Goal: Task Accomplishment & Management: Manage account settings

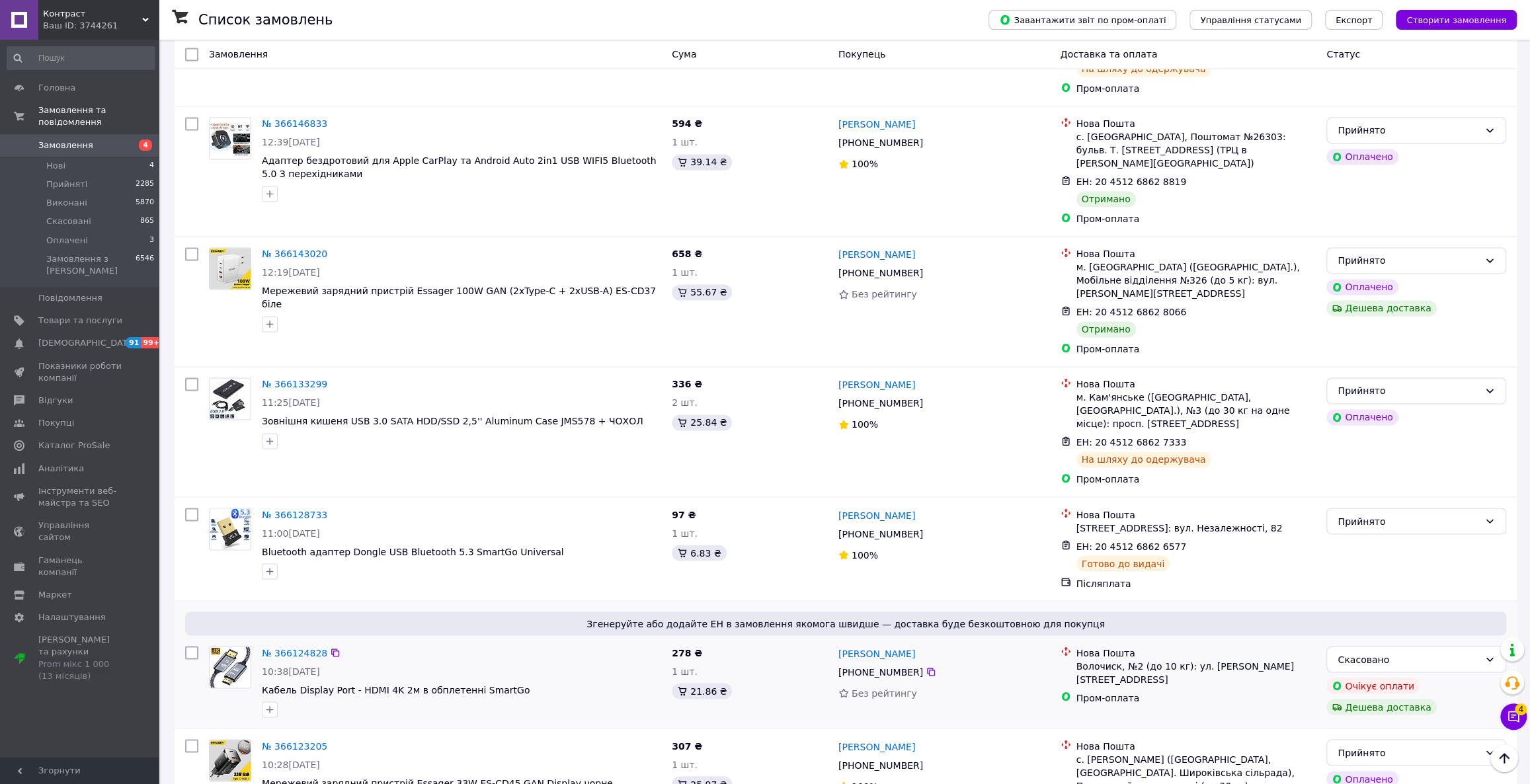
scroll to position [1691, 0]
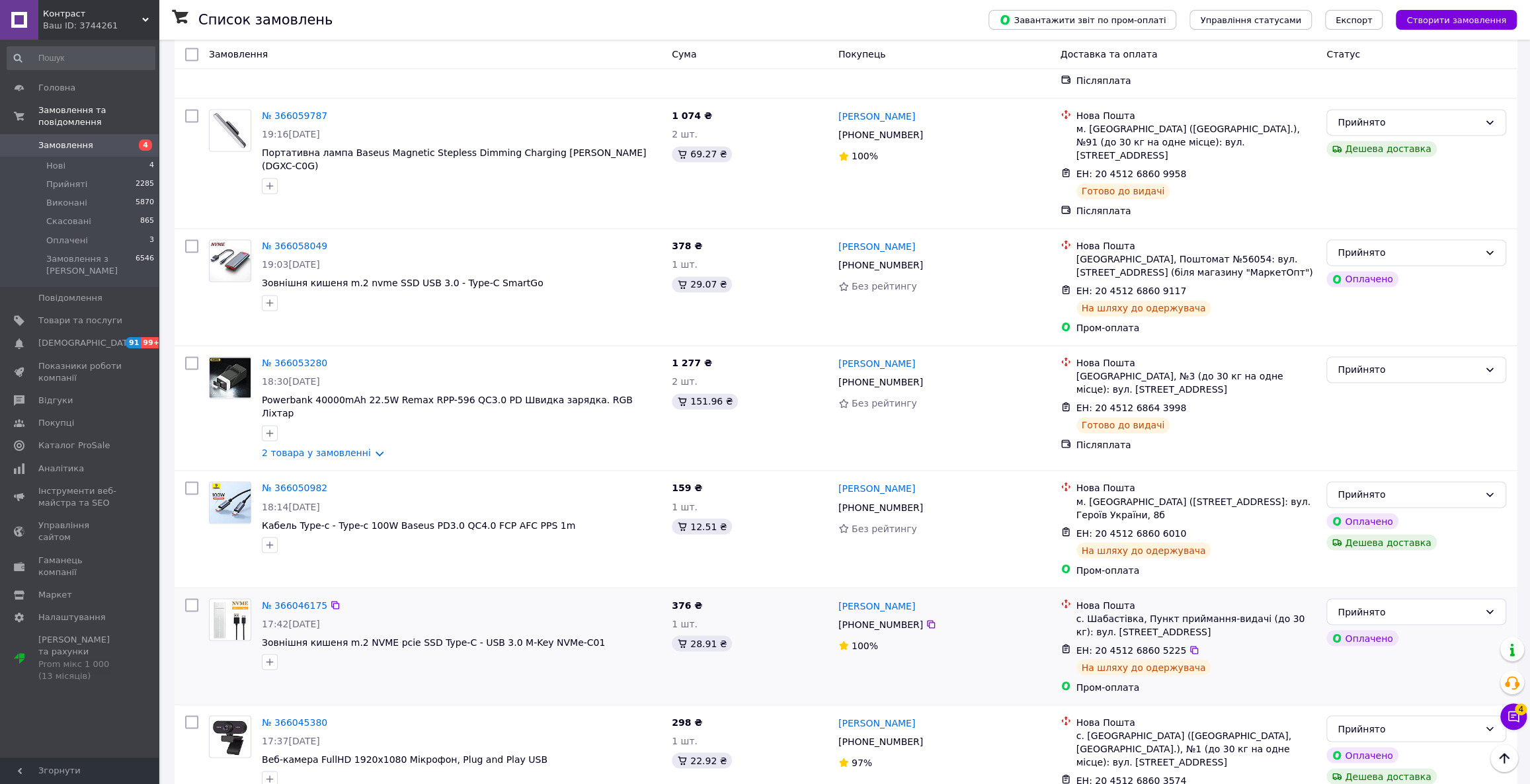
scroll to position [1603, 0]
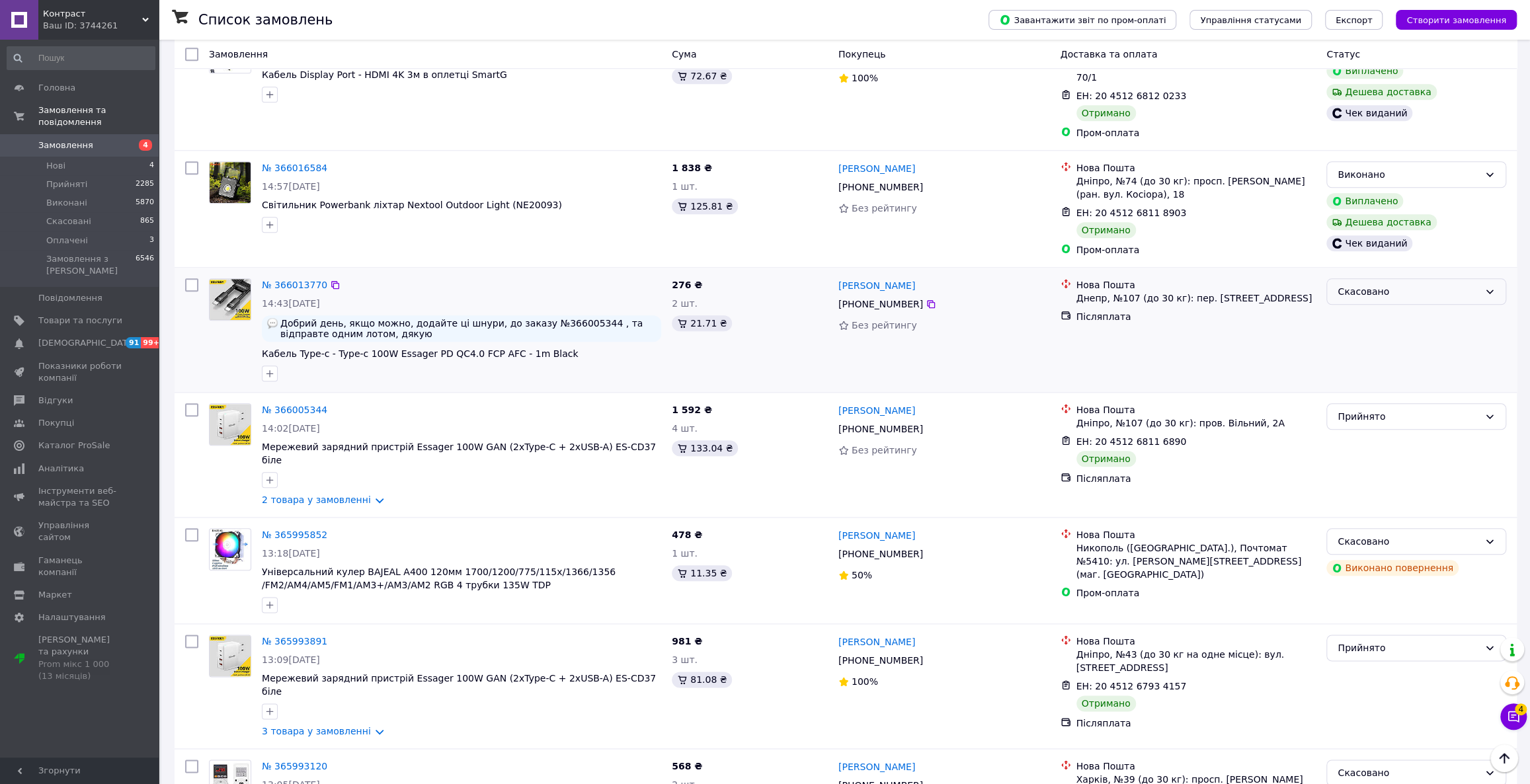
scroll to position [1141, 0]
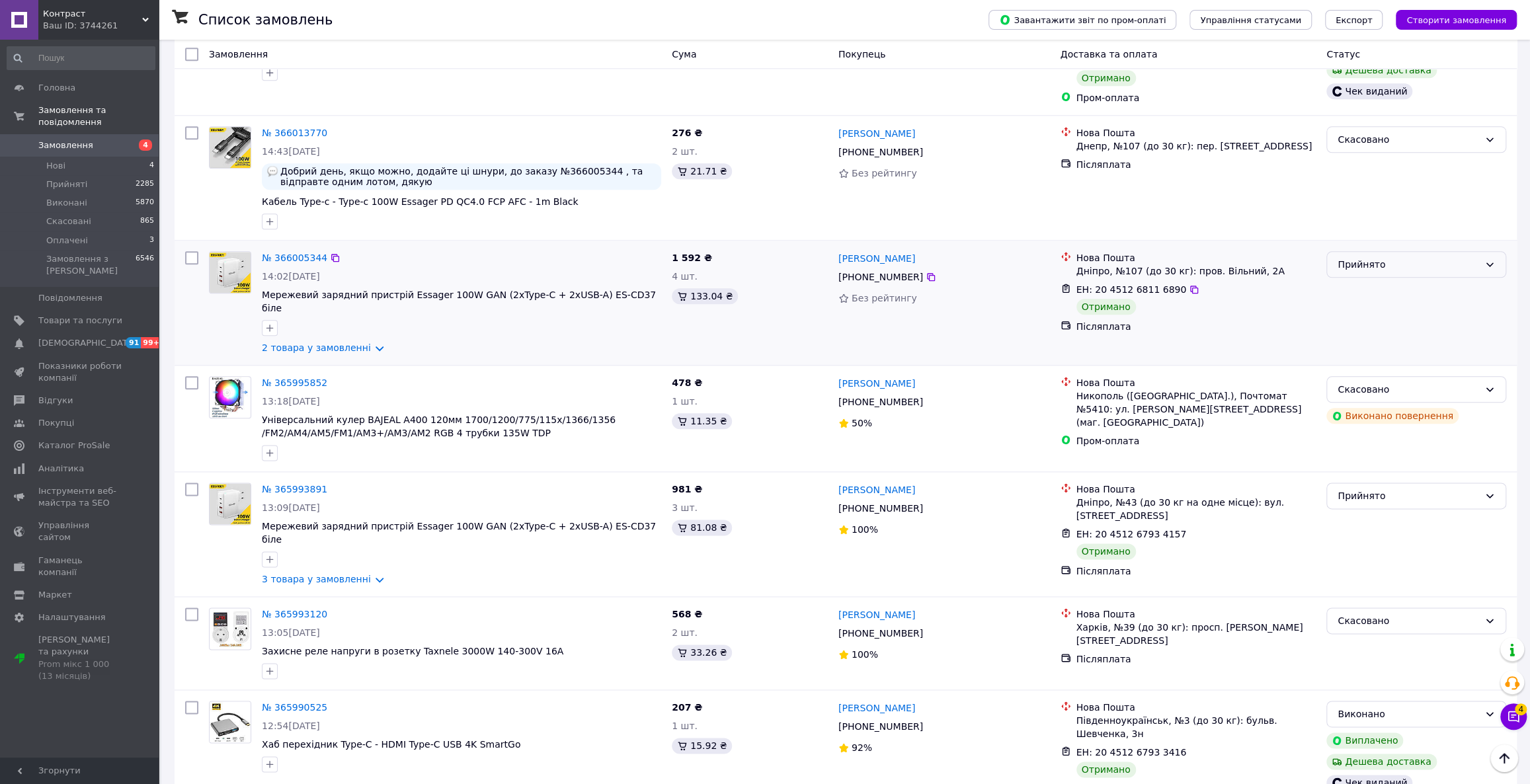
click at [1407, 257] on div "Прийнято" at bounding box center [1408, 264] width 141 height 15
click at [1390, 224] on li "Виконано" at bounding box center [1416, 218] width 178 height 24
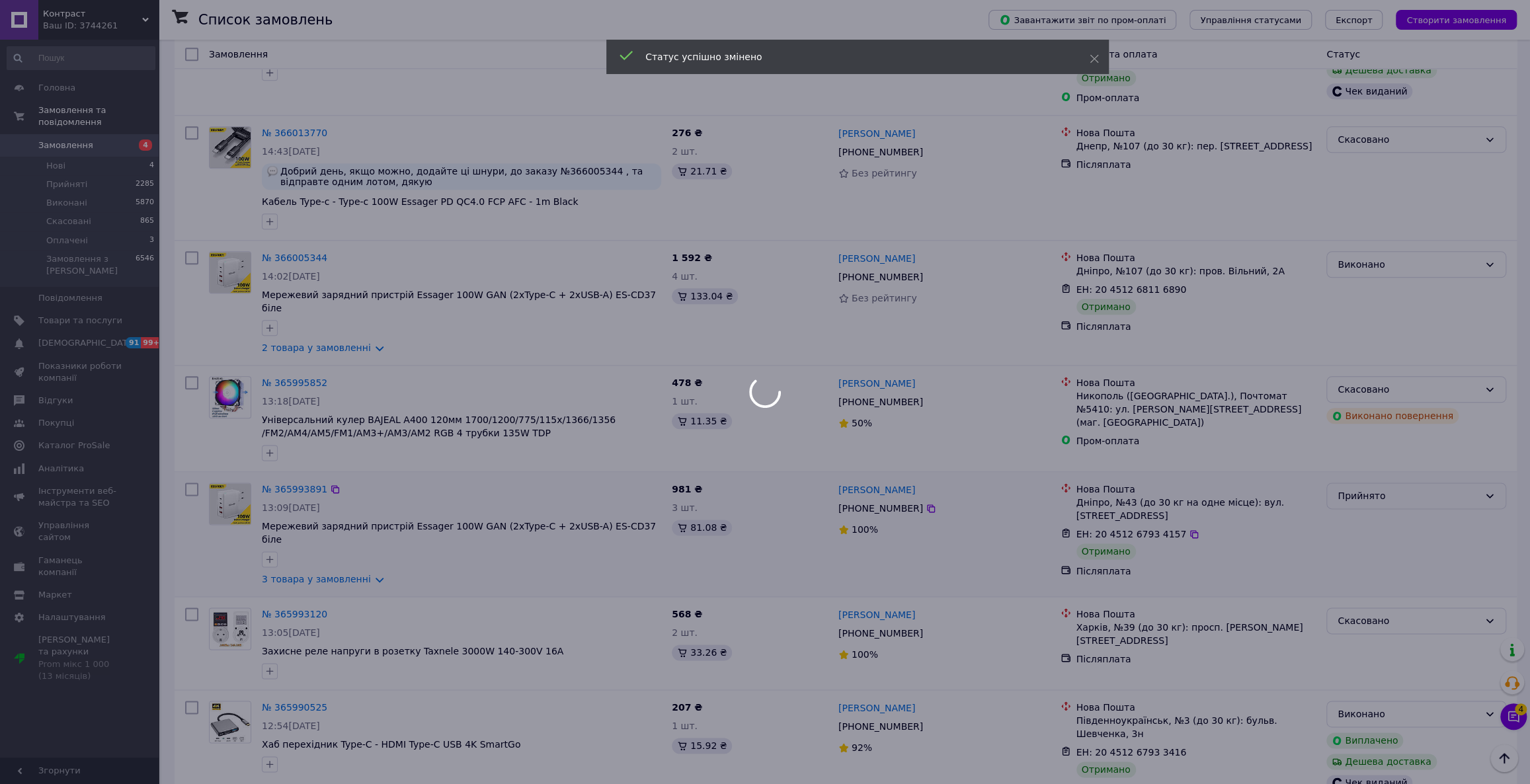
click at [1374, 405] on div at bounding box center [765, 392] width 1530 height 784
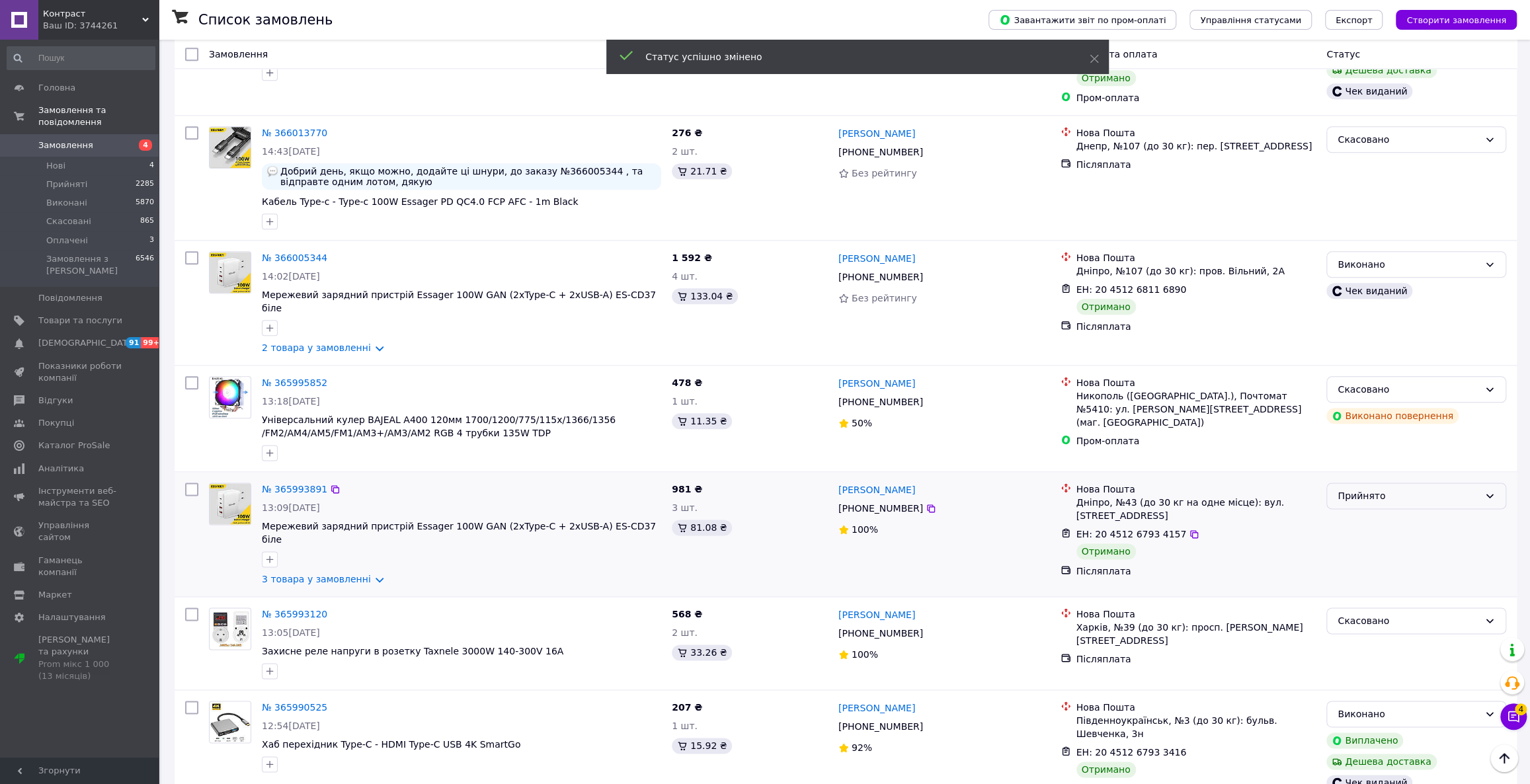
click at [1385, 489] on div "Прийнято" at bounding box center [1408, 496] width 141 height 15
drag, startPoint x: 1375, startPoint y: 431, endPoint x: 1382, endPoint y: 433, distance: 7.3
click at [1375, 431] on li "Виконано" at bounding box center [1416, 436] width 178 height 24
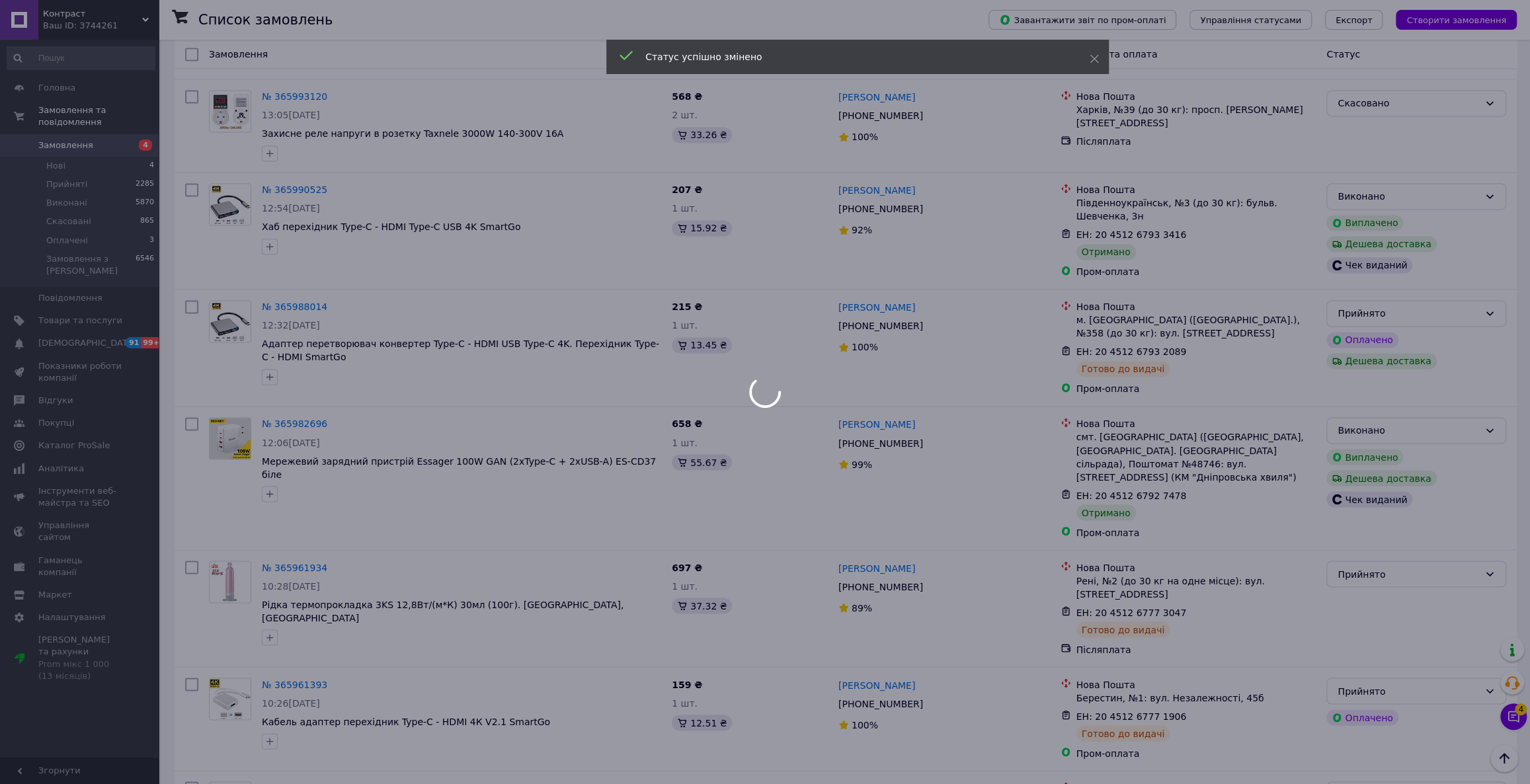
scroll to position [1702, 0]
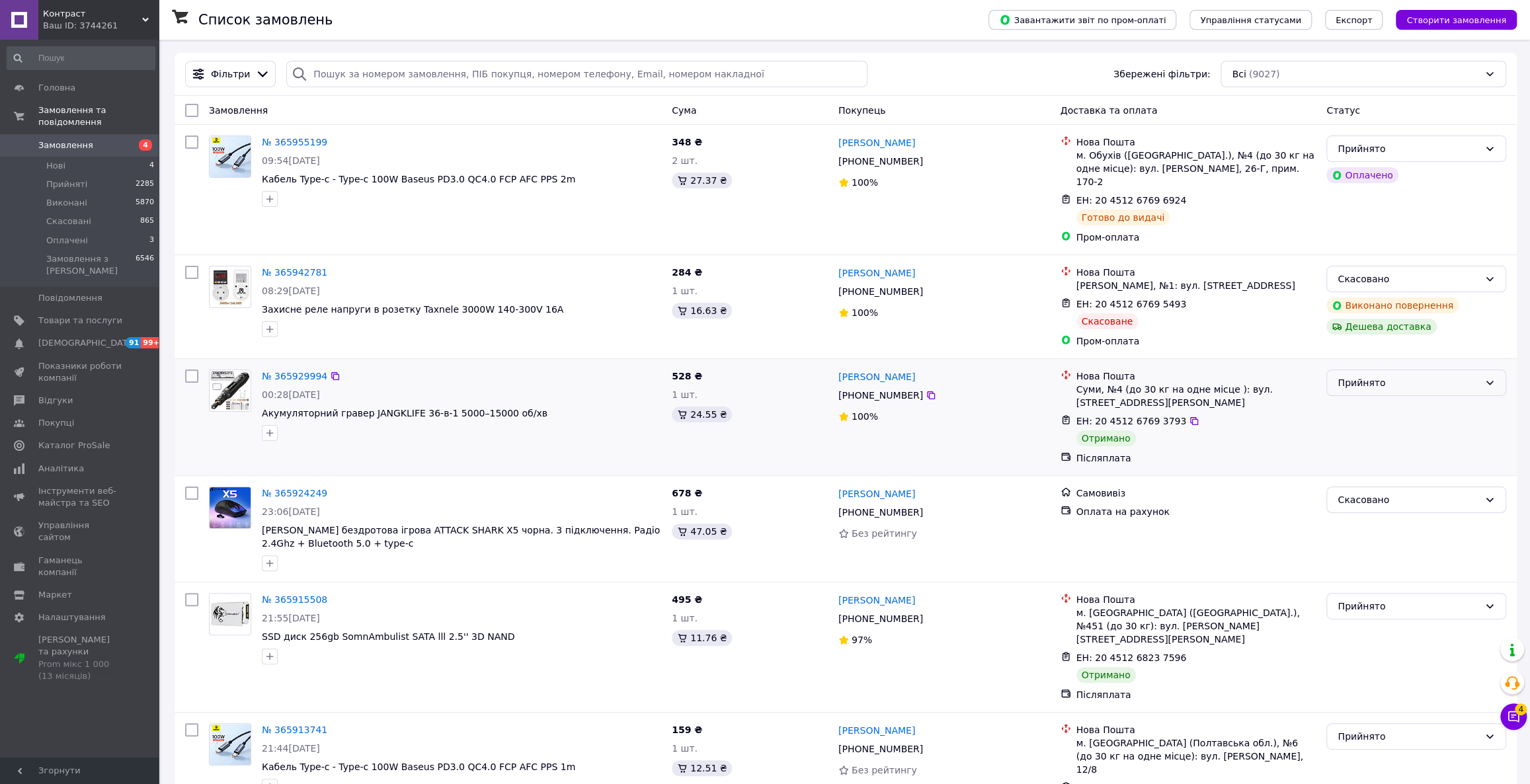
click at [1342, 376] on div "Прийнято" at bounding box center [1408, 383] width 141 height 15
click at [1358, 394] on li "Виконано" at bounding box center [1416, 397] width 178 height 24
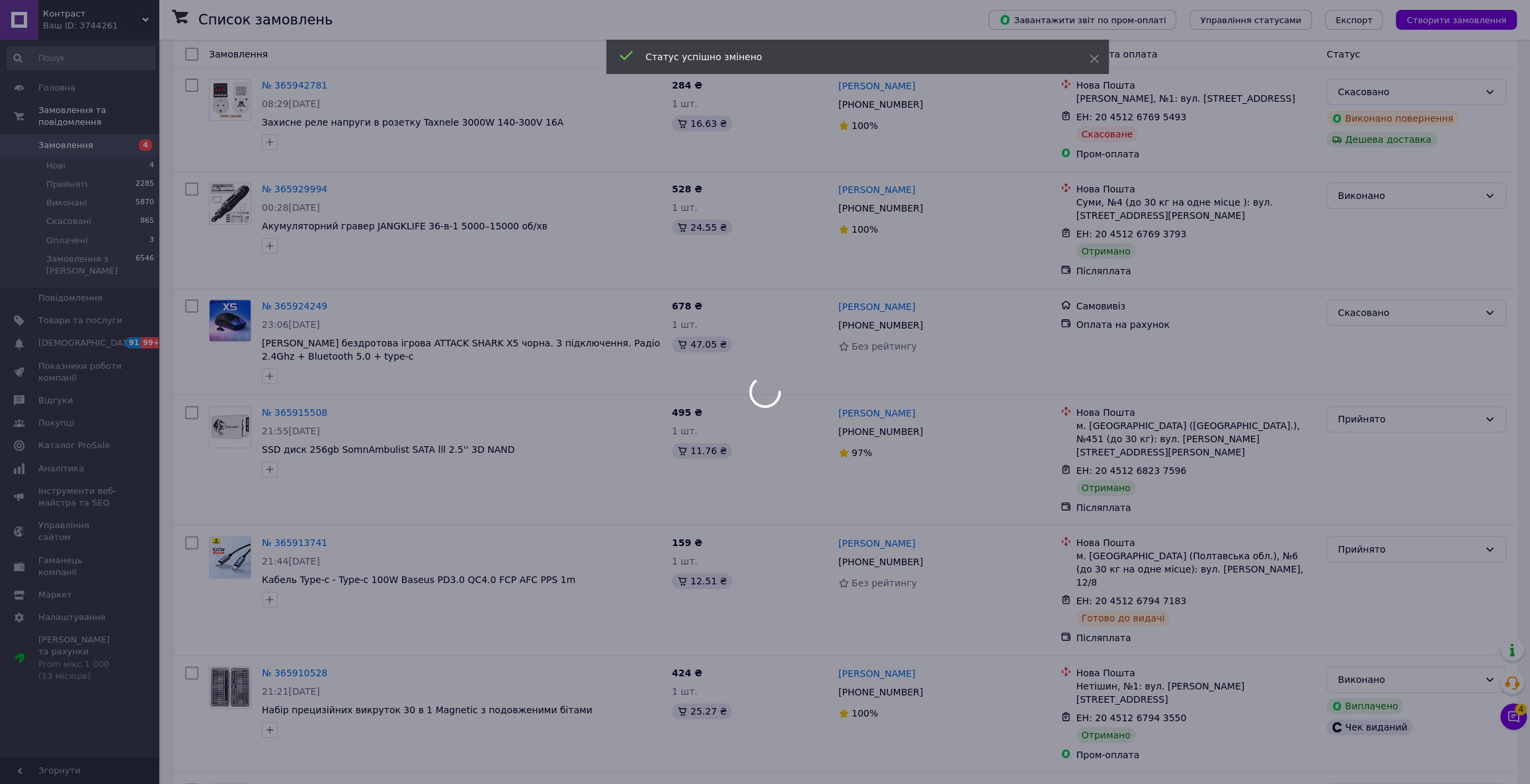
scroll to position [240, 0]
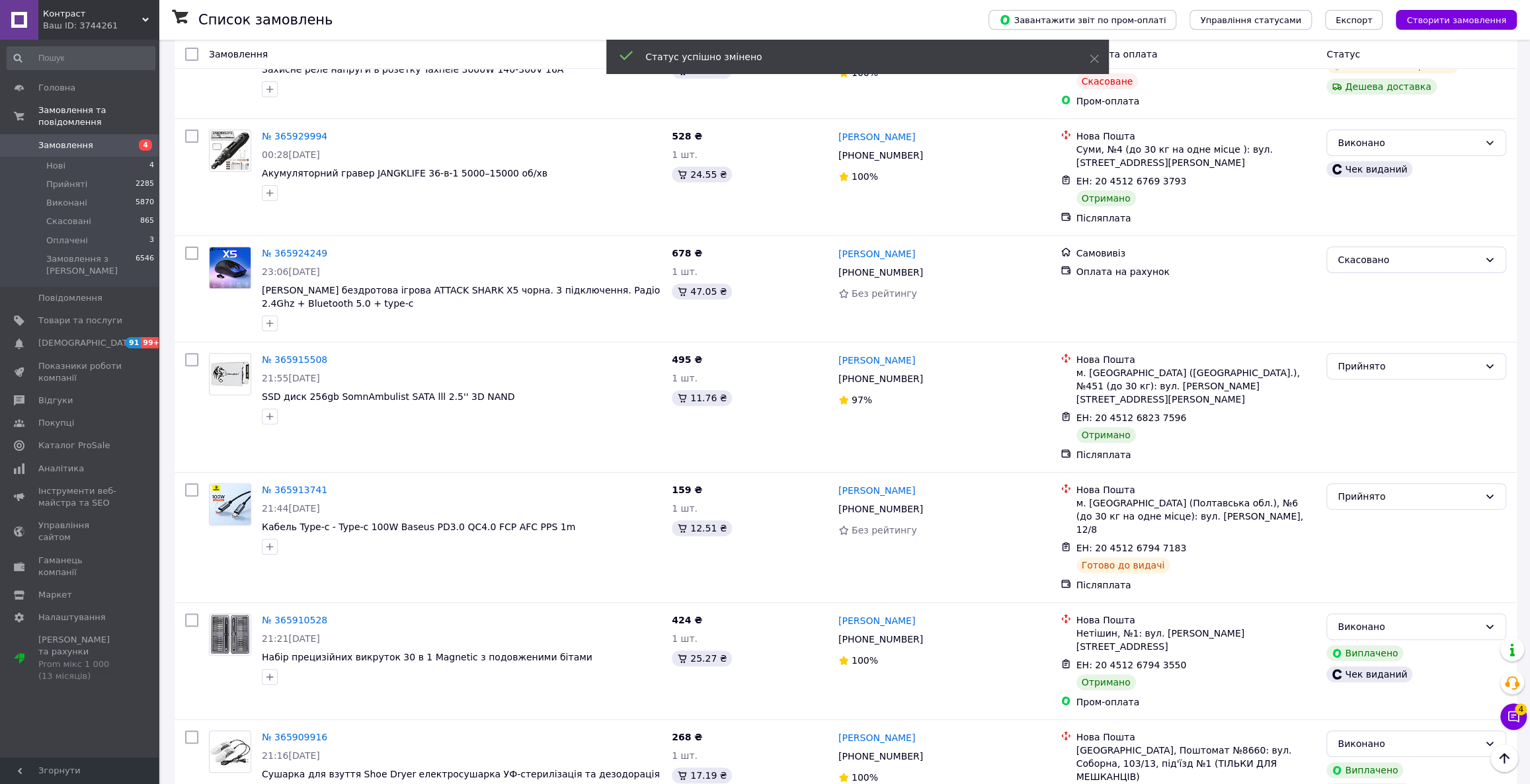
drag, startPoint x: 1402, startPoint y: 352, endPoint x: 1402, endPoint y: 362, distance: 10.0
click at [1402, 359] on div "Прийнято" at bounding box center [1408, 366] width 141 height 15
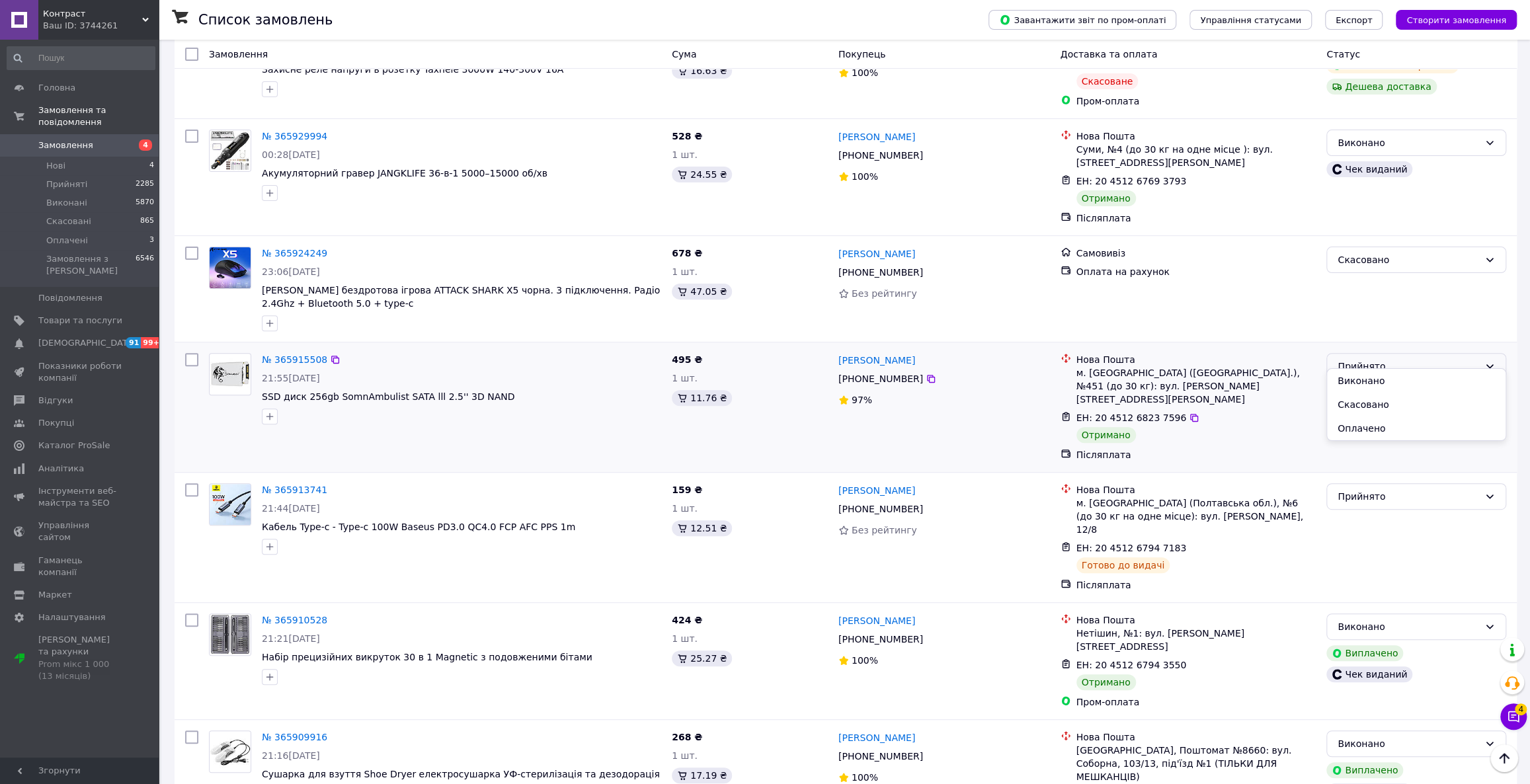
click at [1411, 386] on li "Виконано" at bounding box center [1416, 381] width 178 height 24
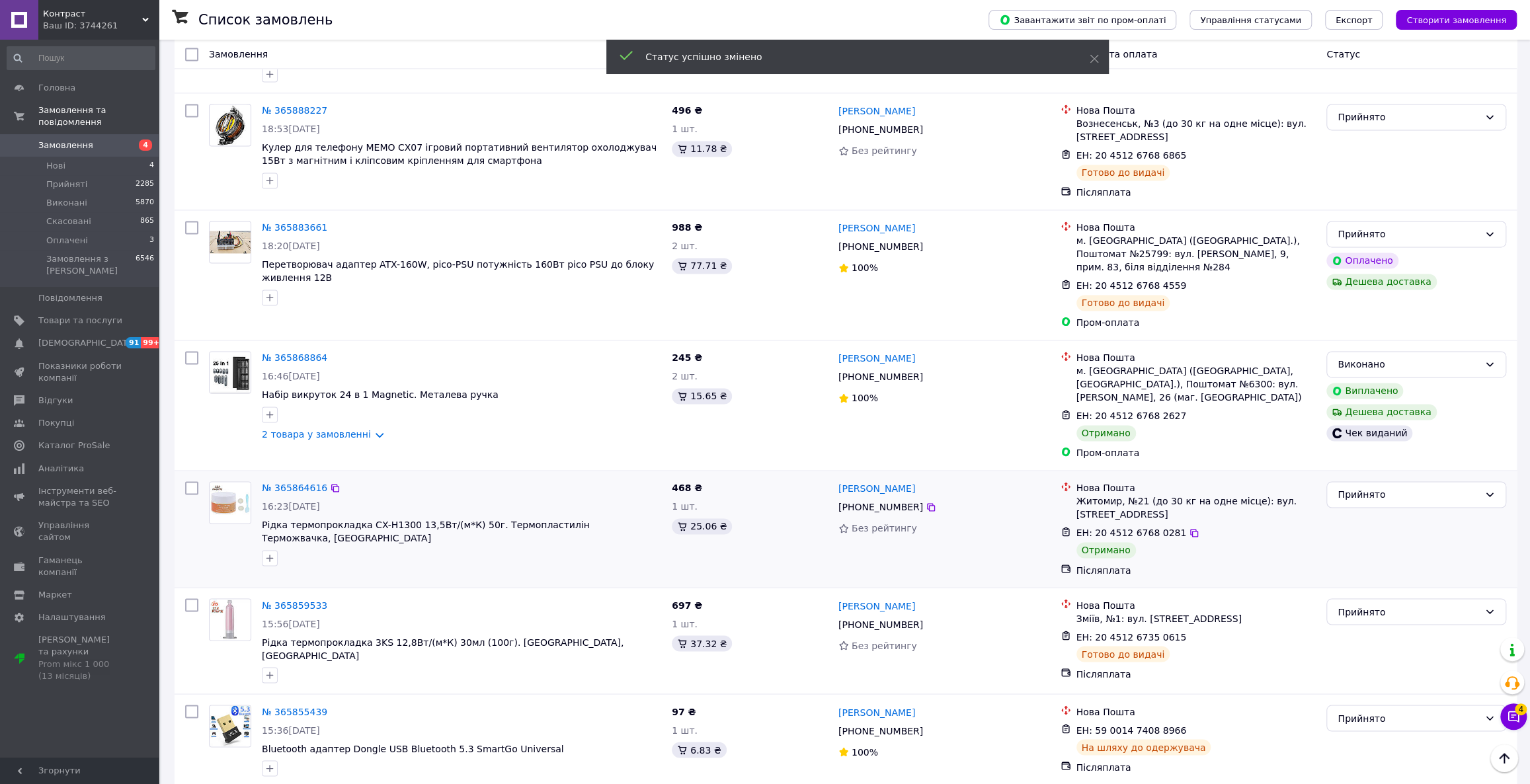
scroll to position [1562, 0]
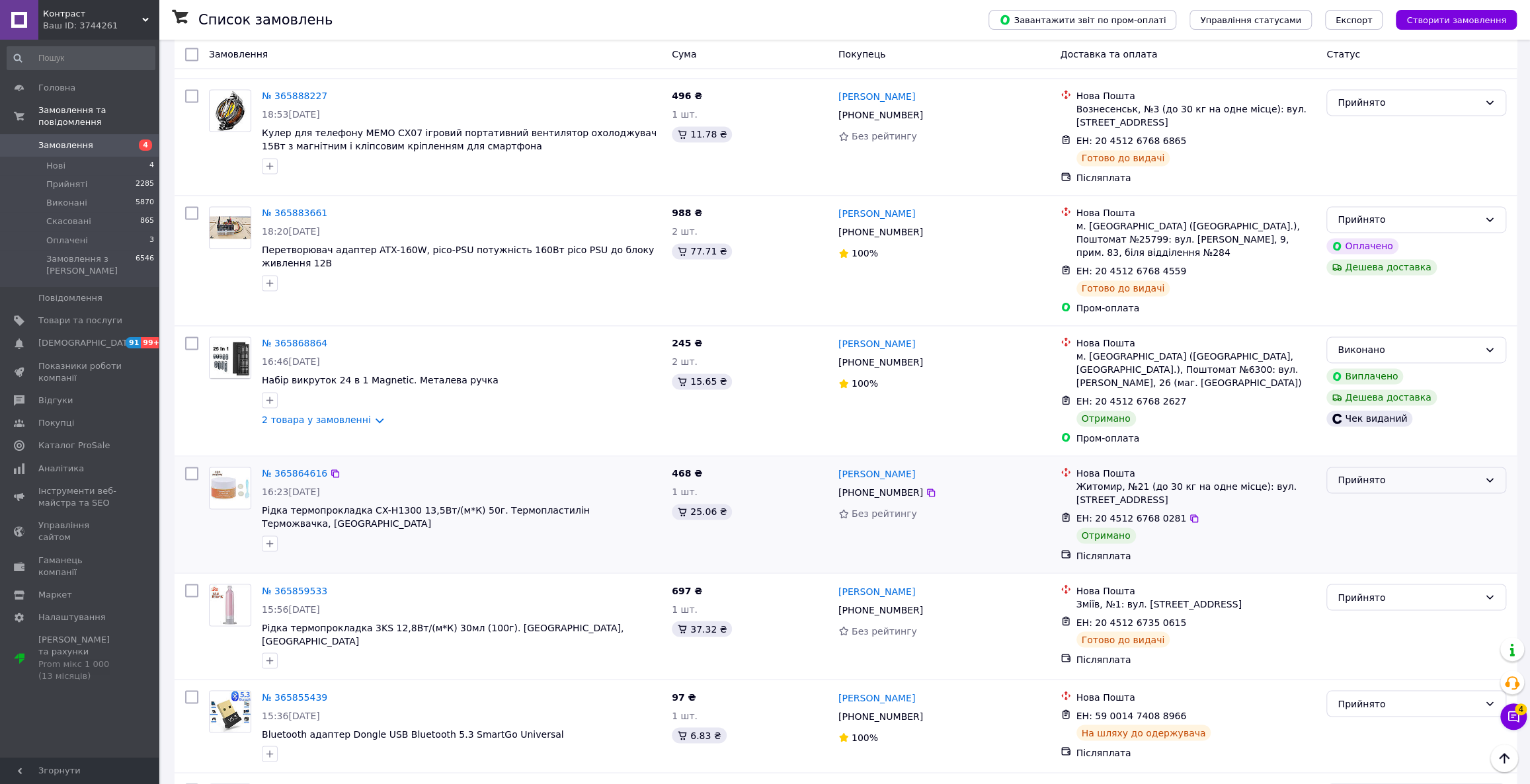
click at [1403, 473] on div "Прийнято" at bounding box center [1408, 480] width 141 height 15
click at [1396, 413] on li "Виконано" at bounding box center [1416, 411] width 178 height 24
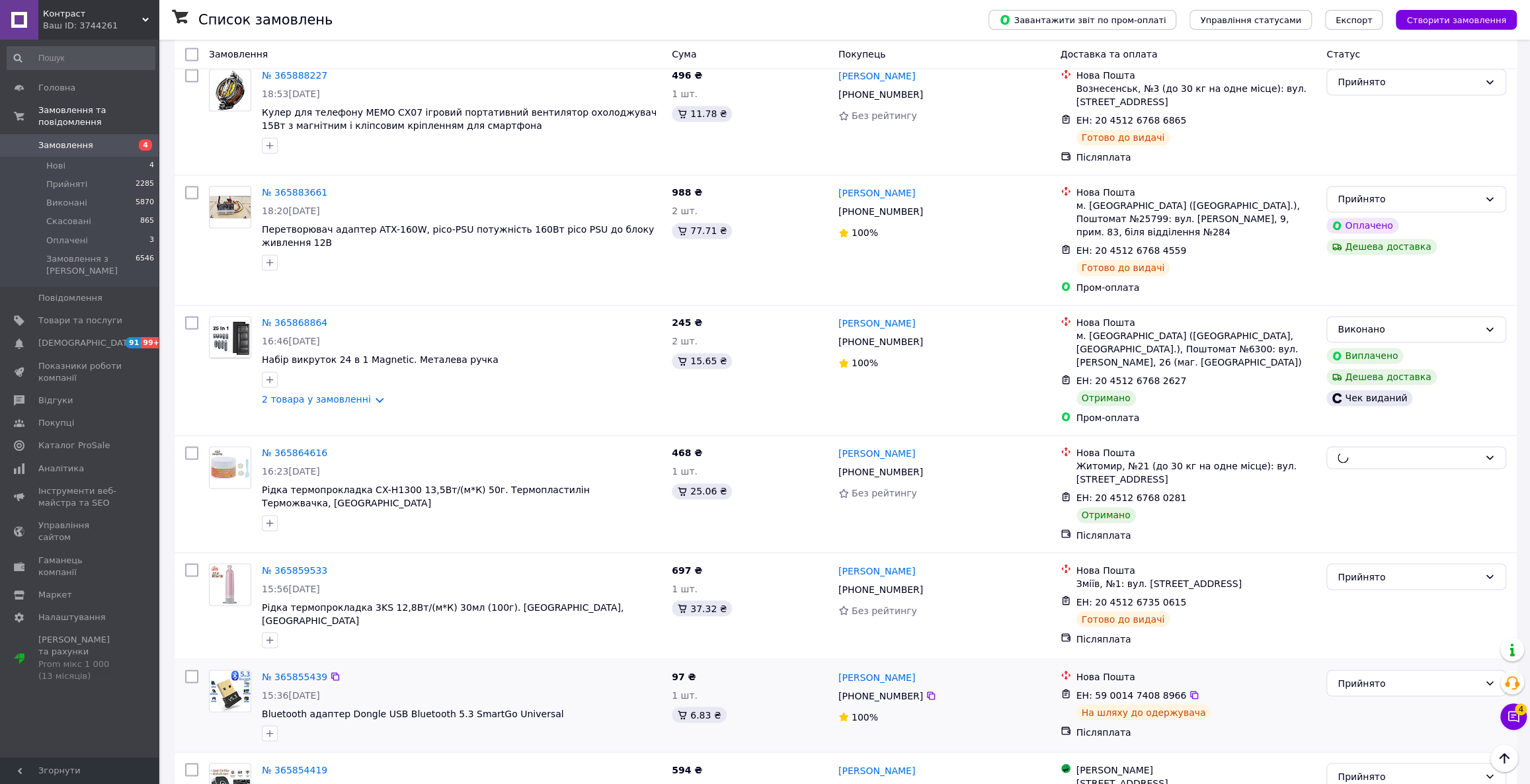
scroll to position [1611, 0]
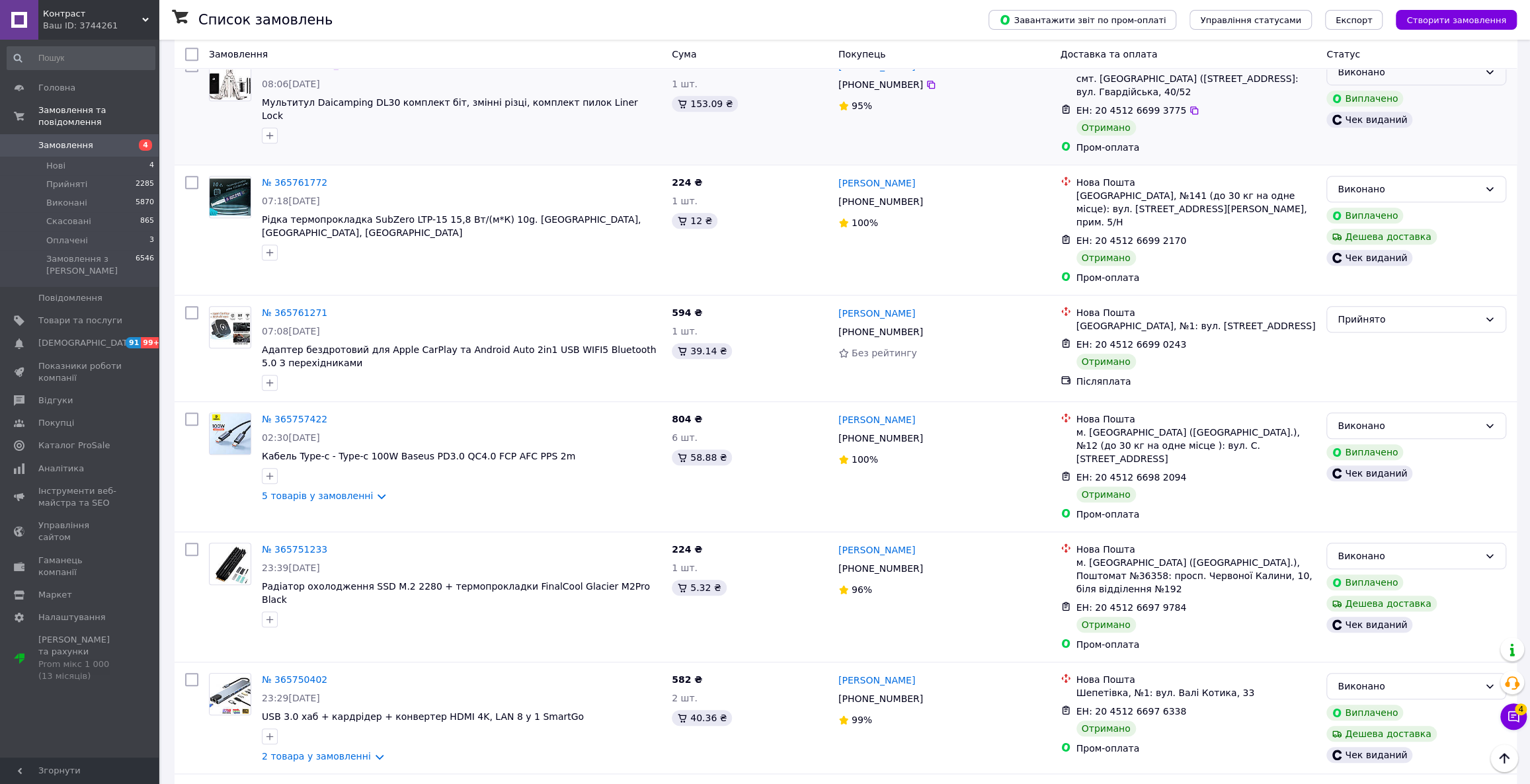
scroll to position [841, 0]
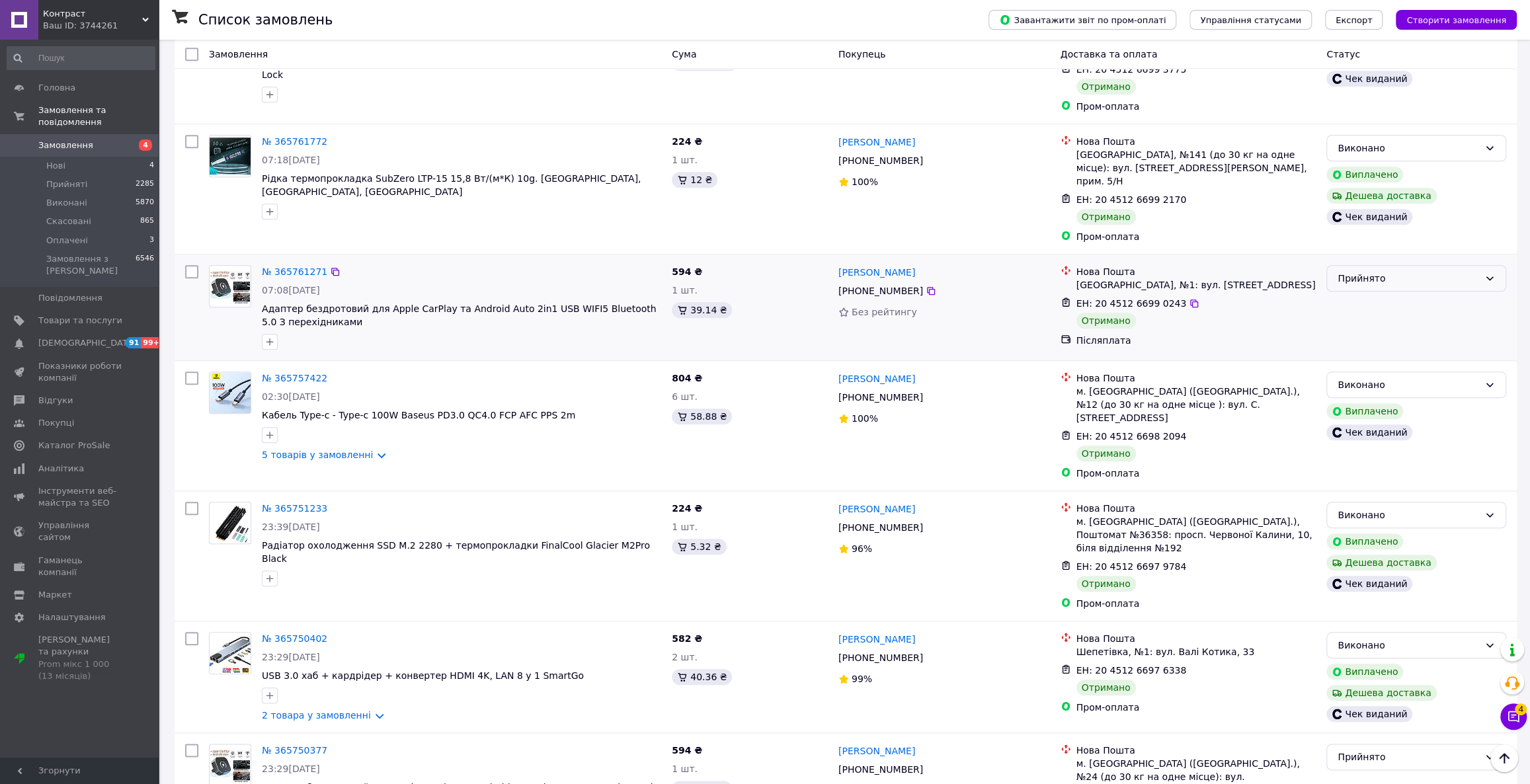
click at [1402, 271] on div "Прийнято" at bounding box center [1408, 278] width 141 height 15
click at [1391, 270] on li "Виконано" at bounding box center [1416, 266] width 178 height 24
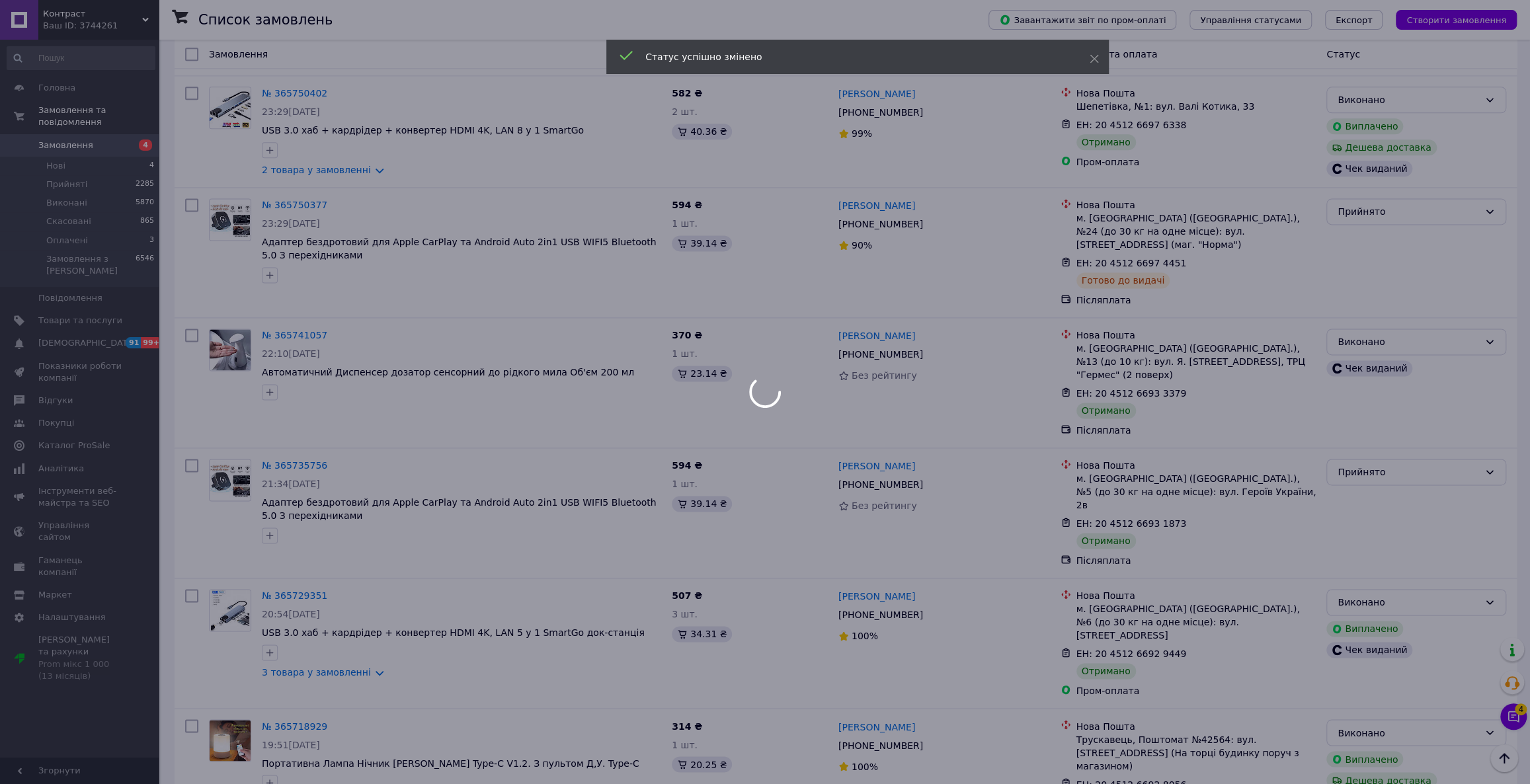
scroll to position [1442, 0]
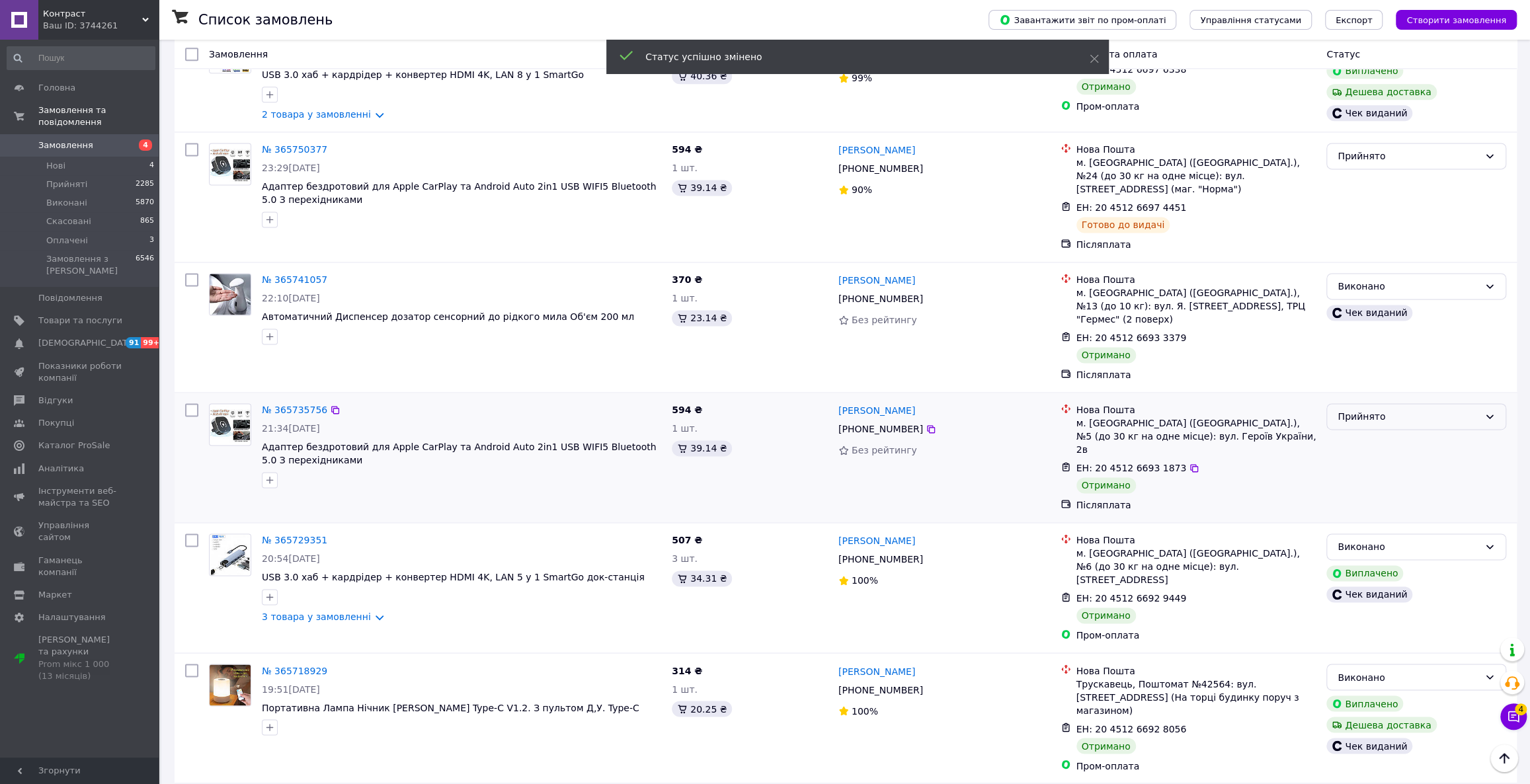
click at [1399, 409] on div "Прийнято" at bounding box center [1408, 416] width 141 height 15
click at [1396, 361] on li "Виконано" at bounding box center [1416, 351] width 178 height 24
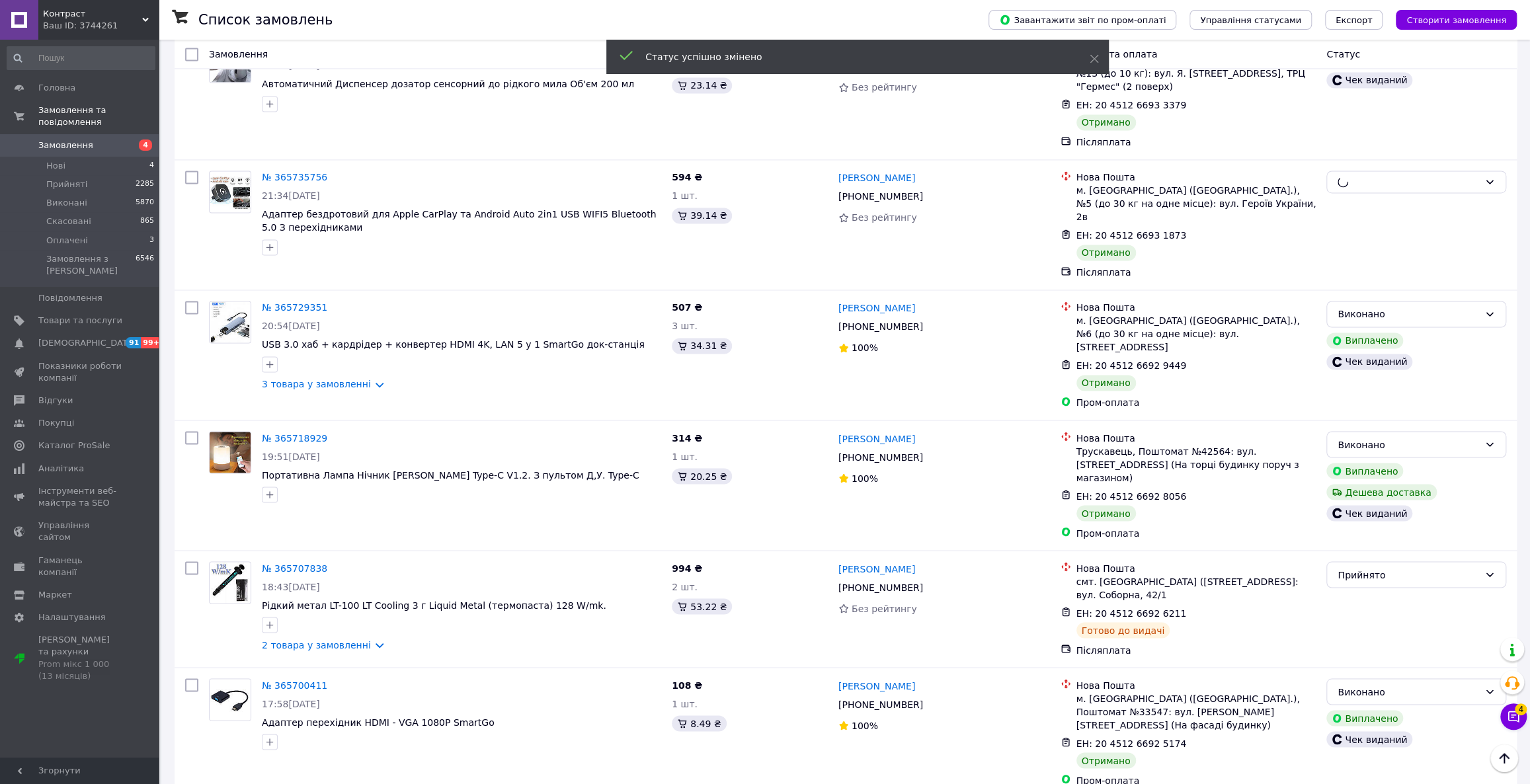
scroll to position [1708, 0]
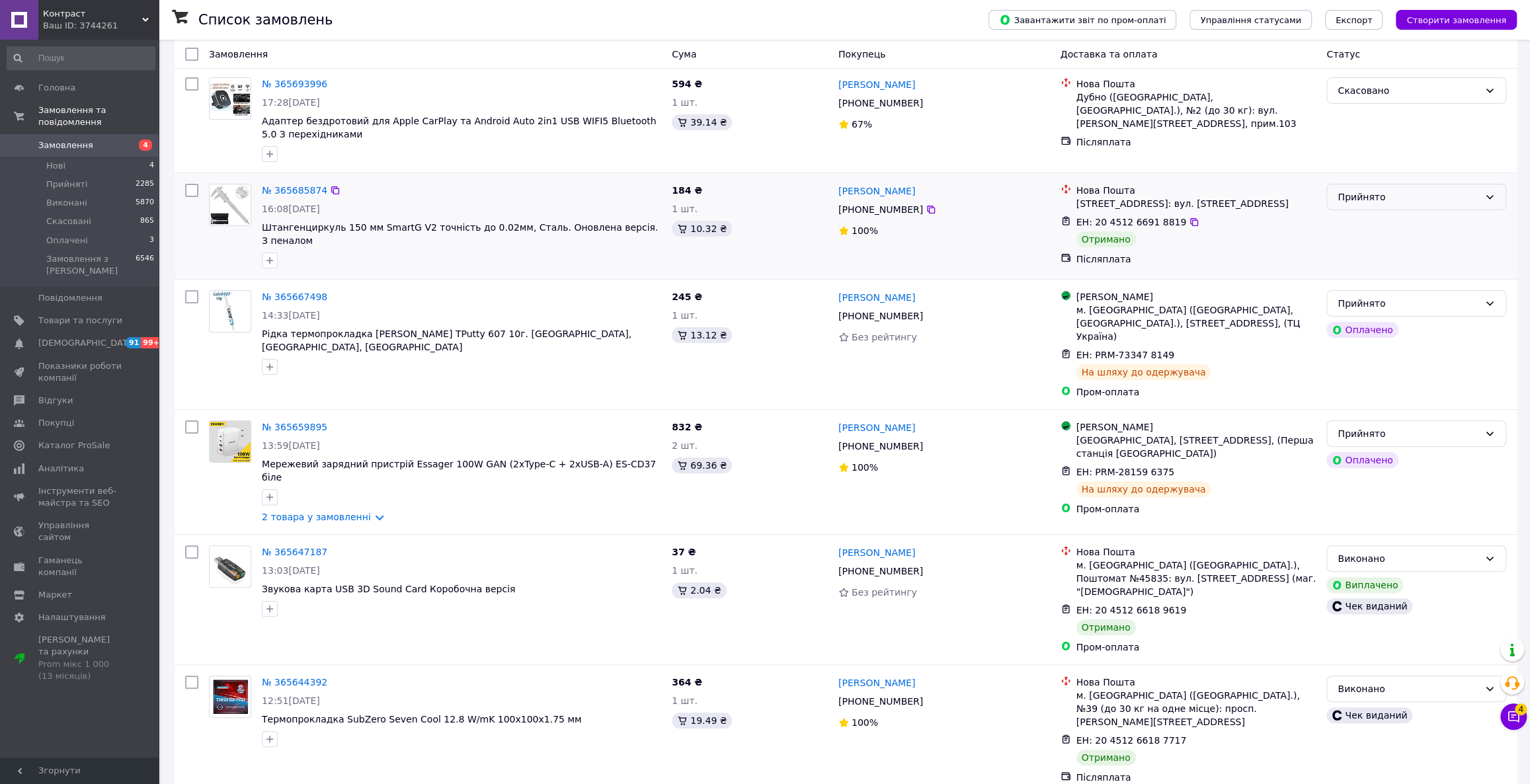
scroll to position [60, 0]
click at [1435, 196] on div "Прийнято" at bounding box center [1408, 196] width 141 height 15
click at [1418, 212] on li "Виконано" at bounding box center [1416, 223] width 178 height 24
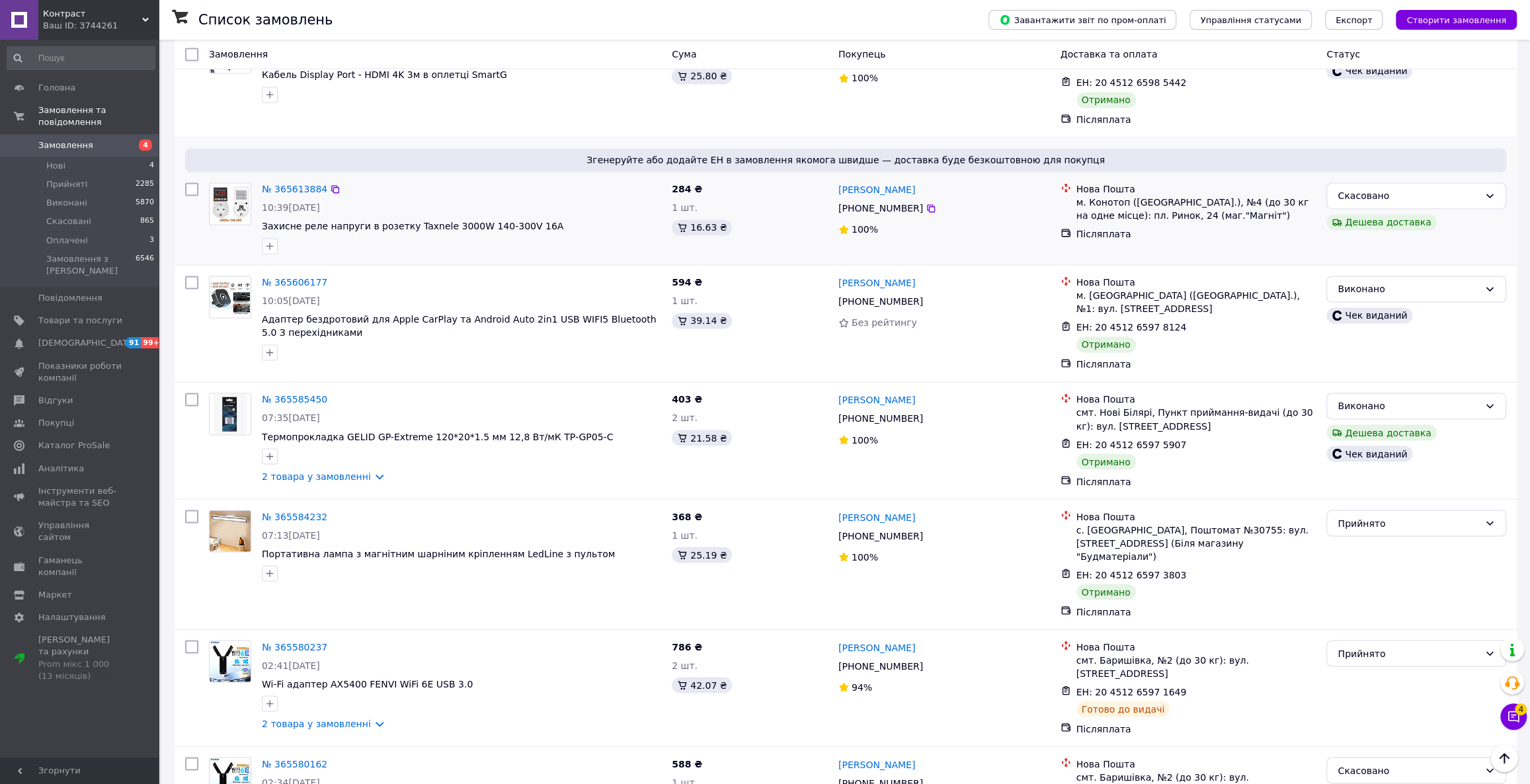
scroll to position [1675, 0]
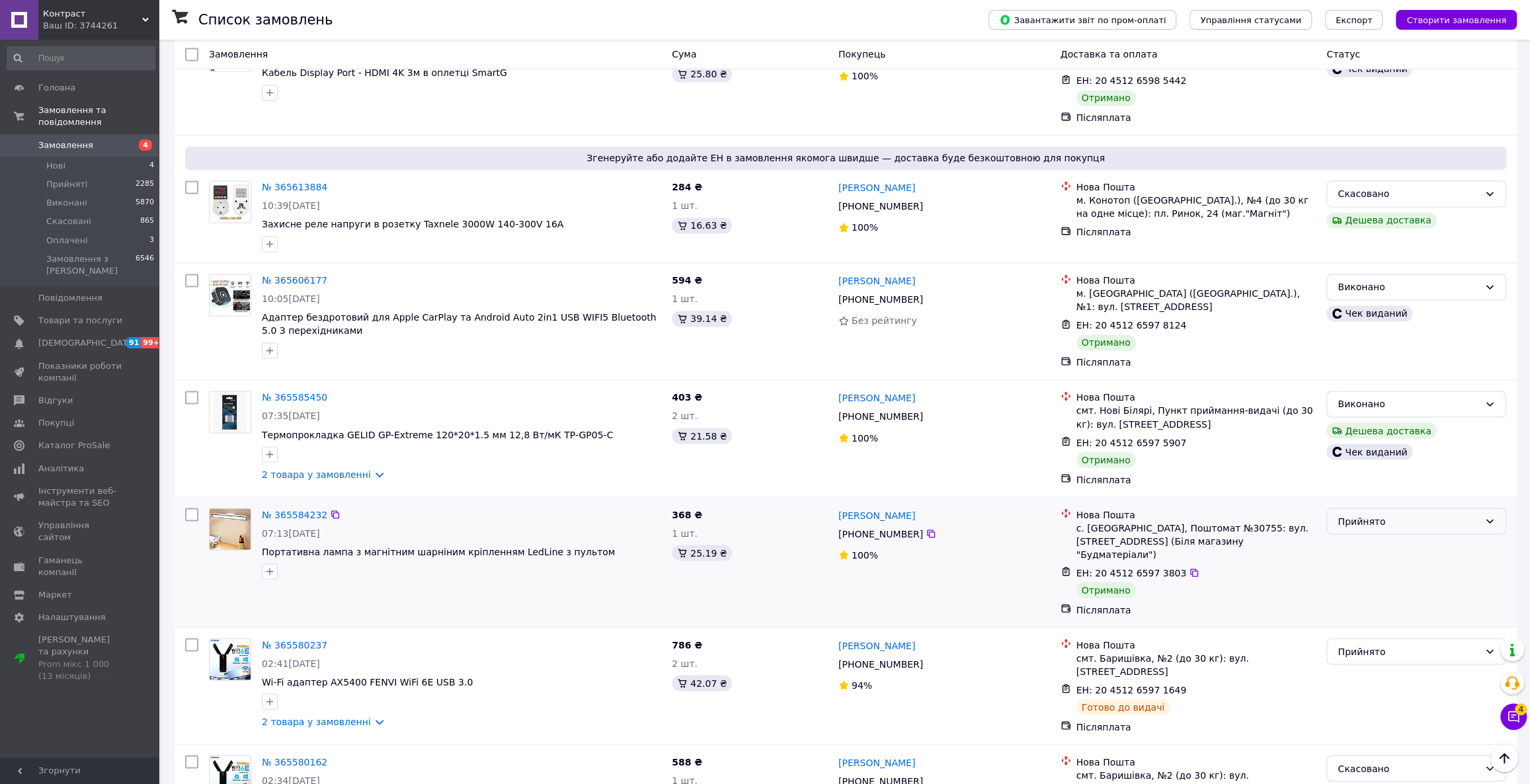
click at [1399, 514] on div "Прийнято" at bounding box center [1408, 521] width 141 height 15
click at [1399, 440] on li "Виконано" at bounding box center [1416, 449] width 178 height 24
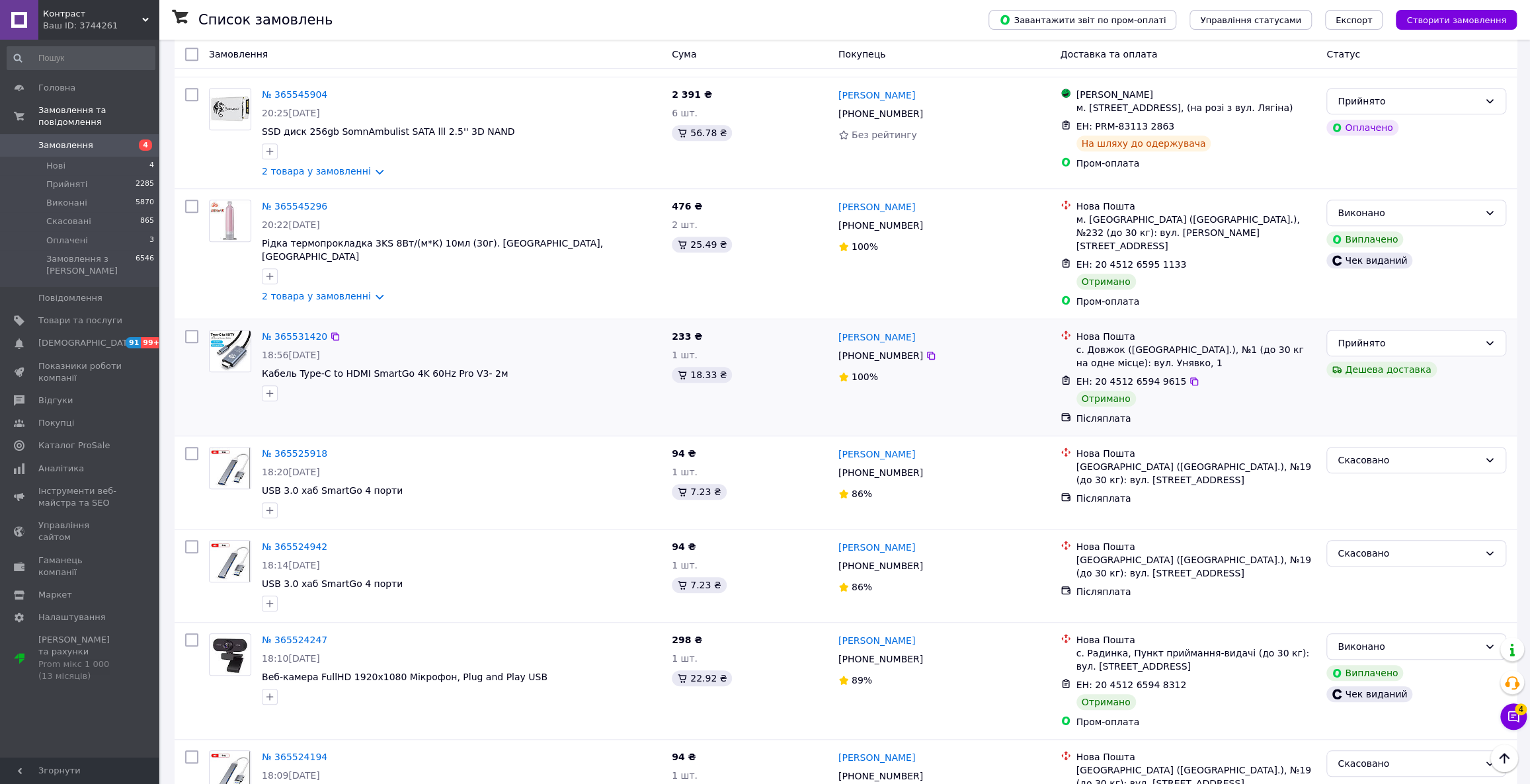
scroll to position [540, 0]
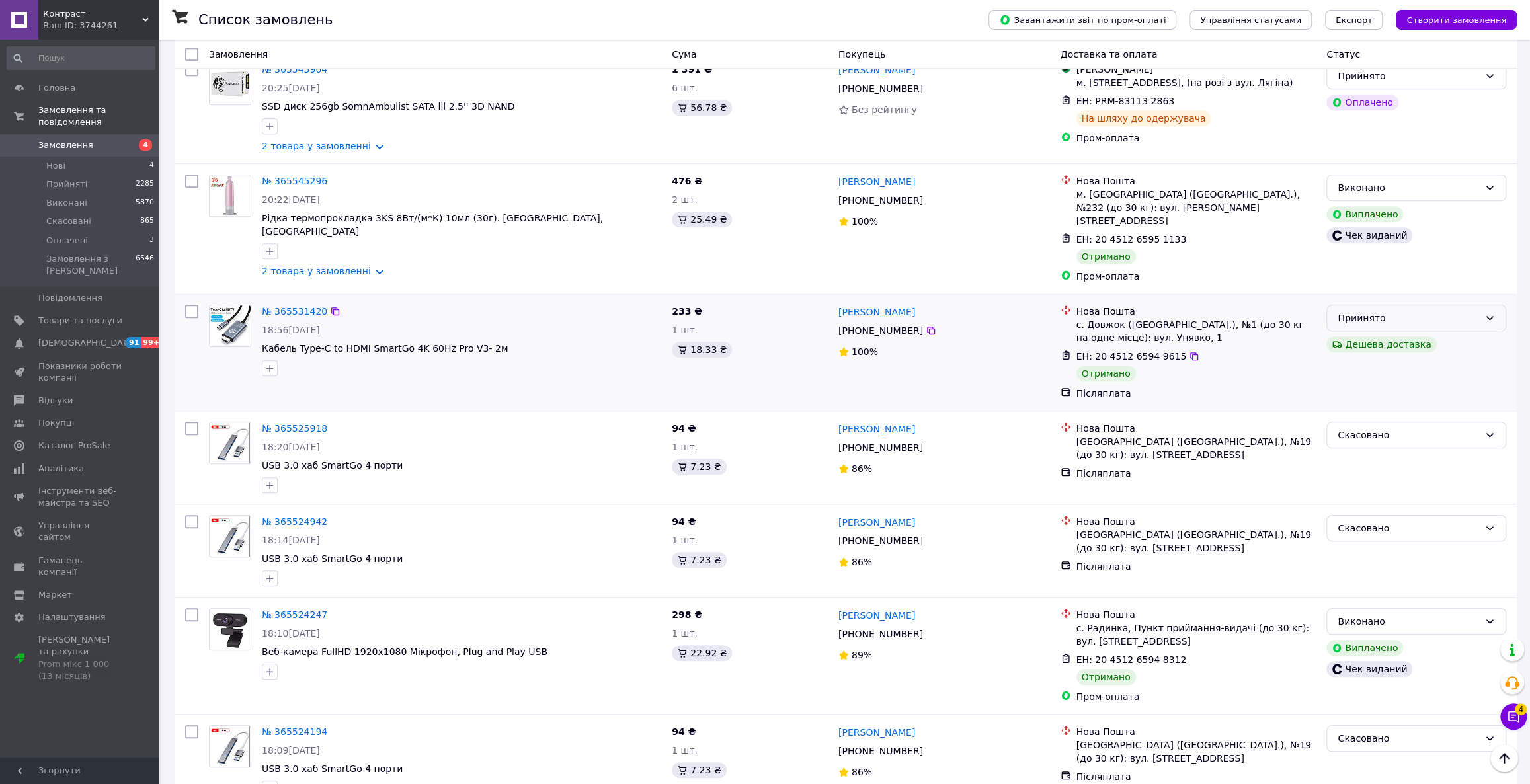
click at [1429, 310] on div "Прийнято" at bounding box center [1408, 317] width 141 height 15
click at [1421, 319] on li "Виконано" at bounding box center [1416, 324] width 178 height 24
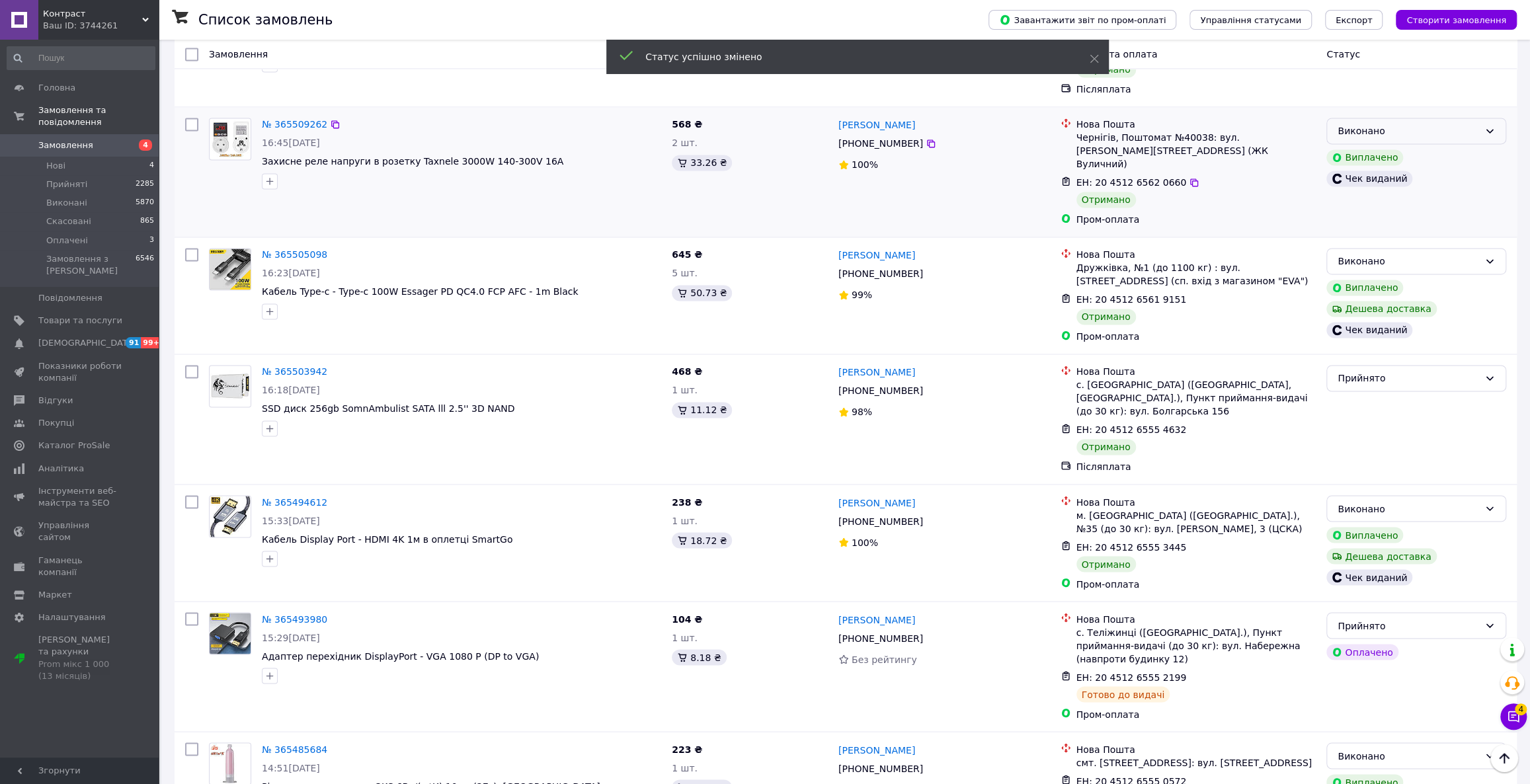
scroll to position [1622, 0]
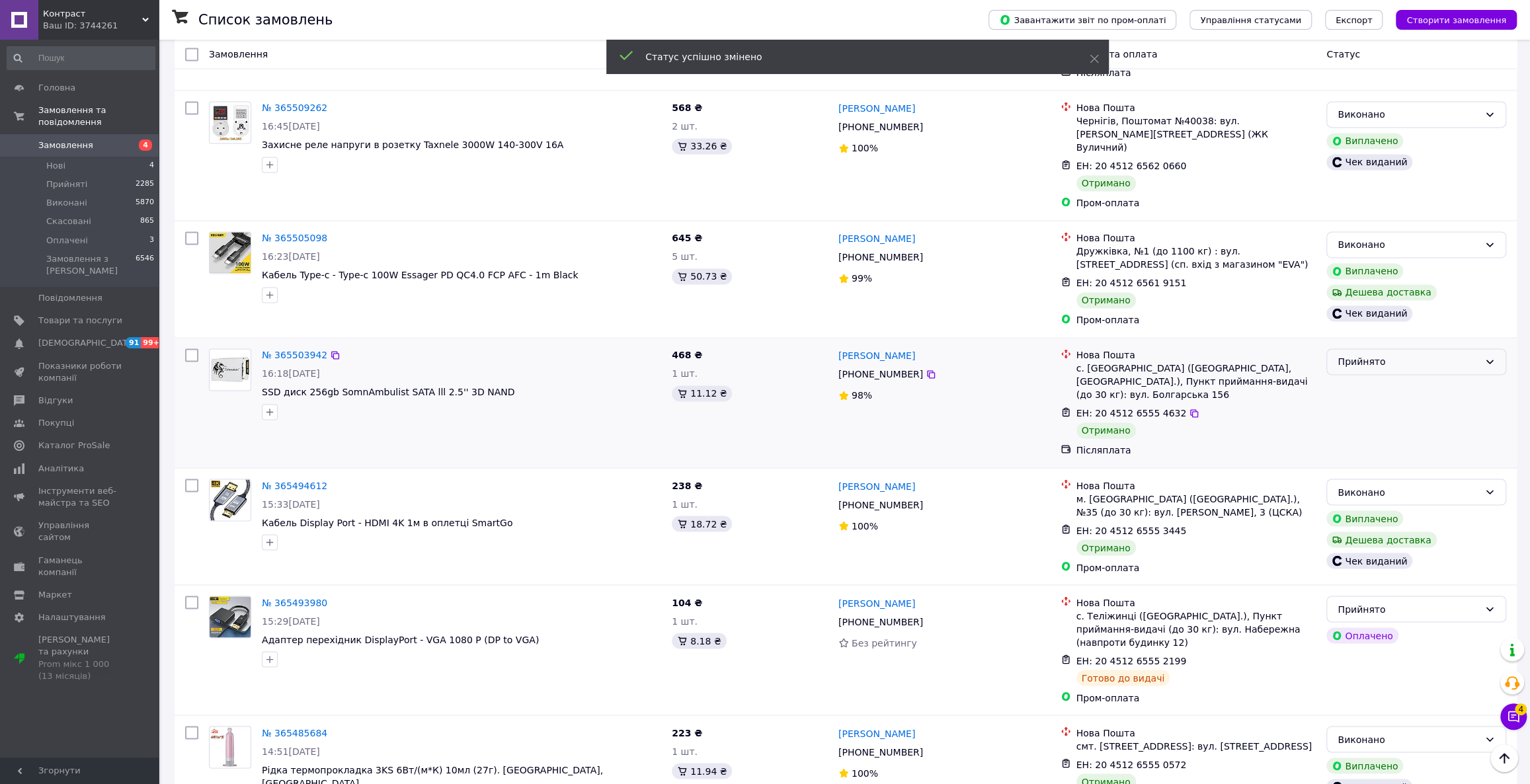
click at [1401, 354] on div "Прийнято" at bounding box center [1408, 361] width 141 height 15
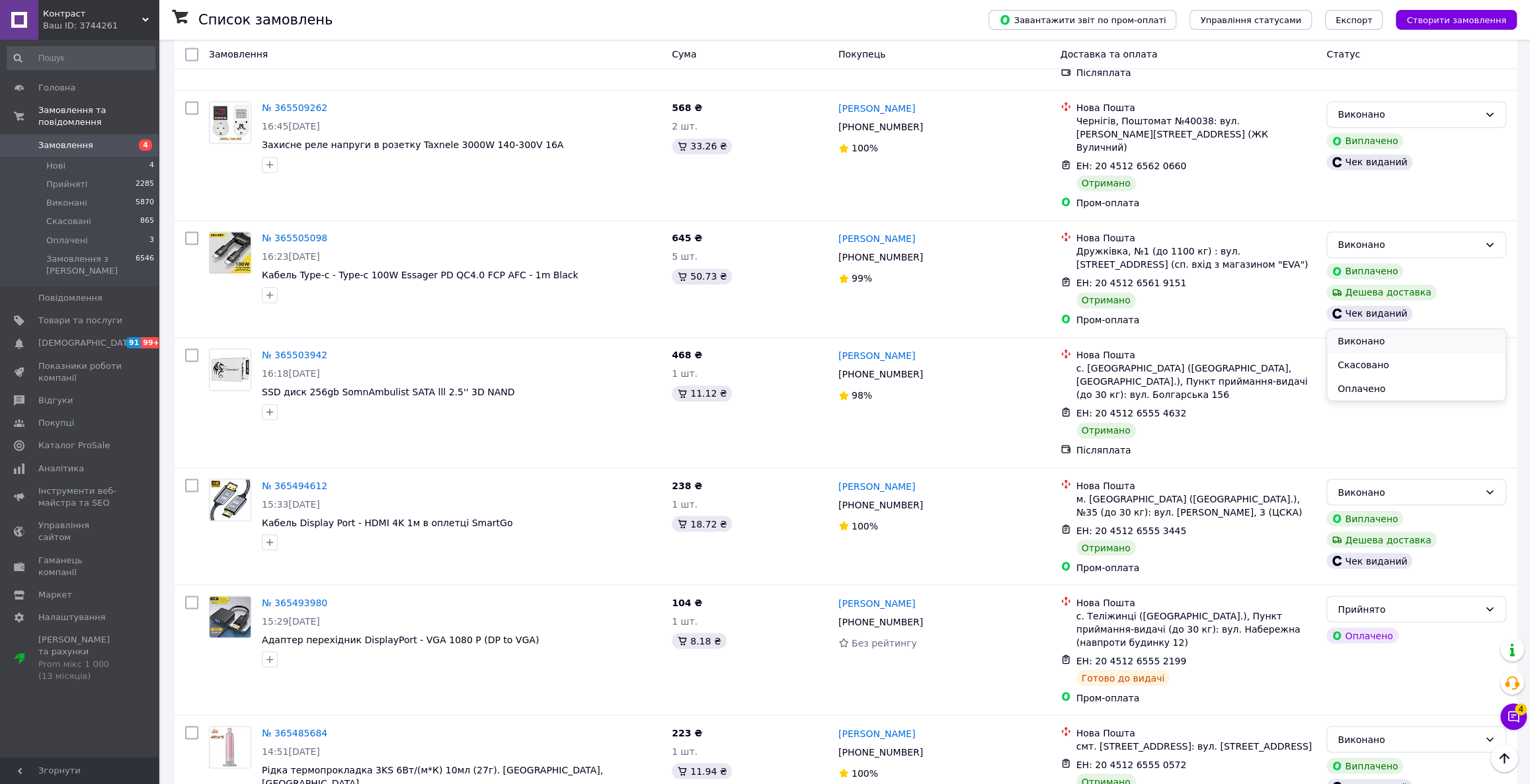
click at [1403, 338] on li "Виконано" at bounding box center [1416, 341] width 178 height 24
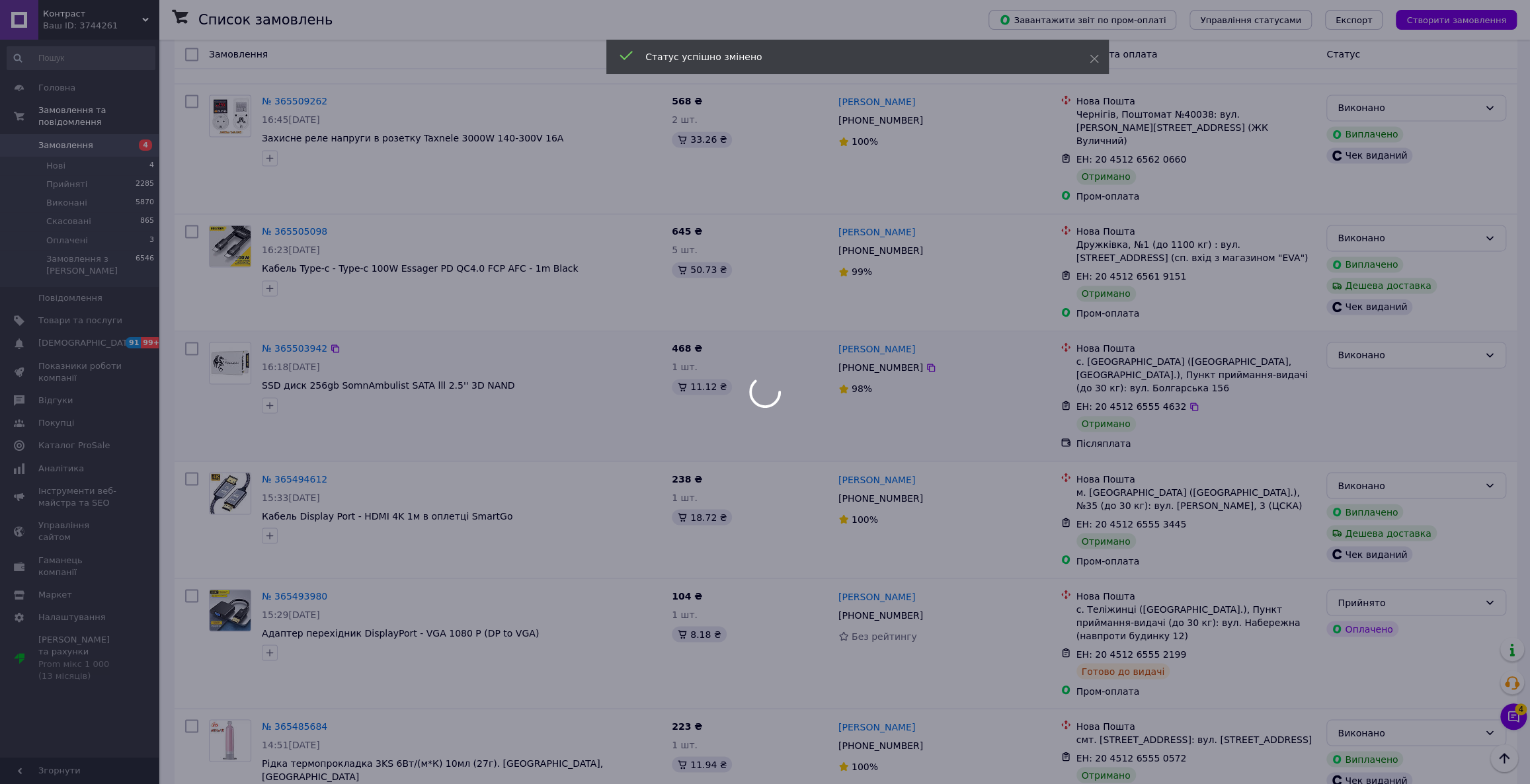
scroll to position [1635, 0]
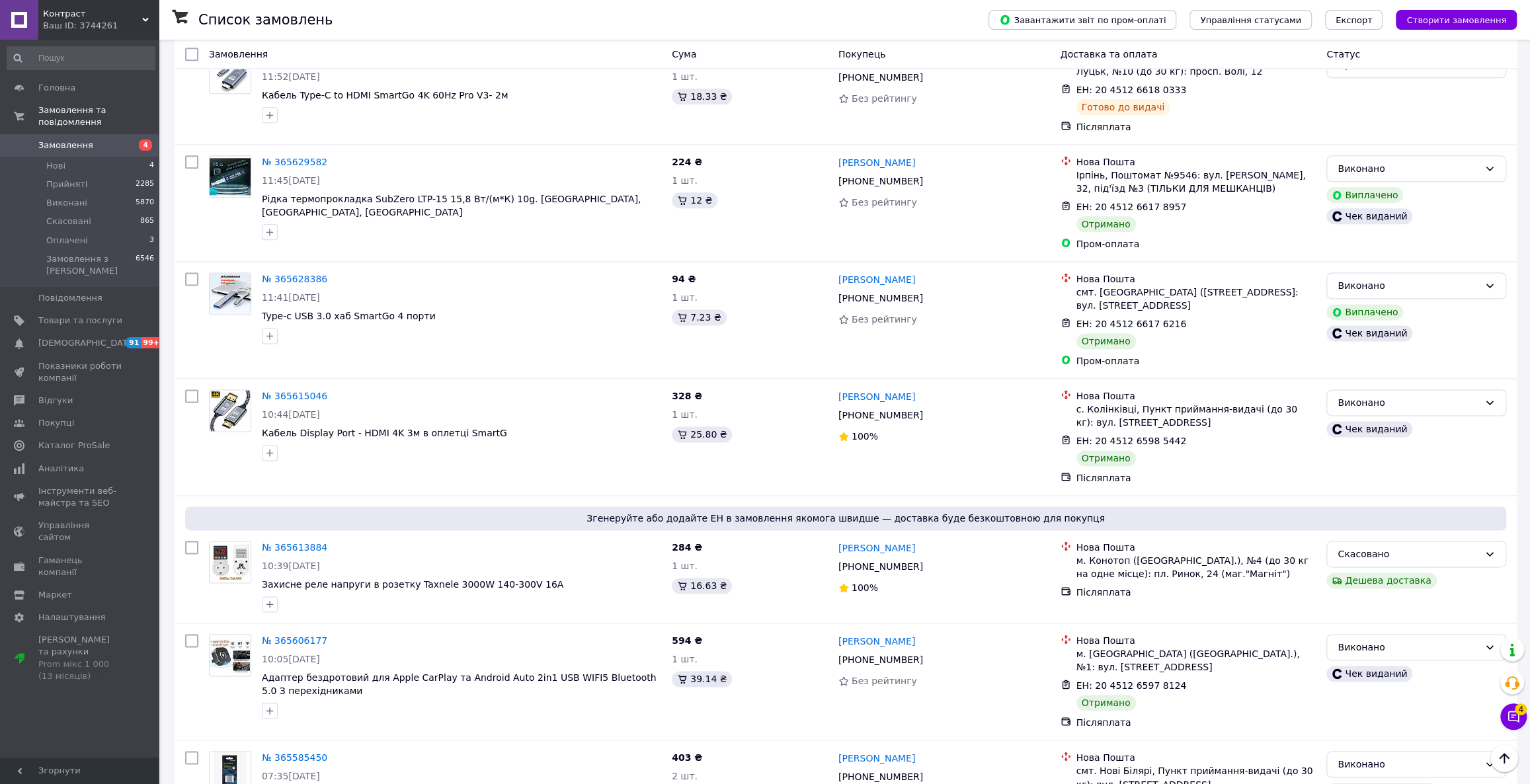
scroll to position [1675, 0]
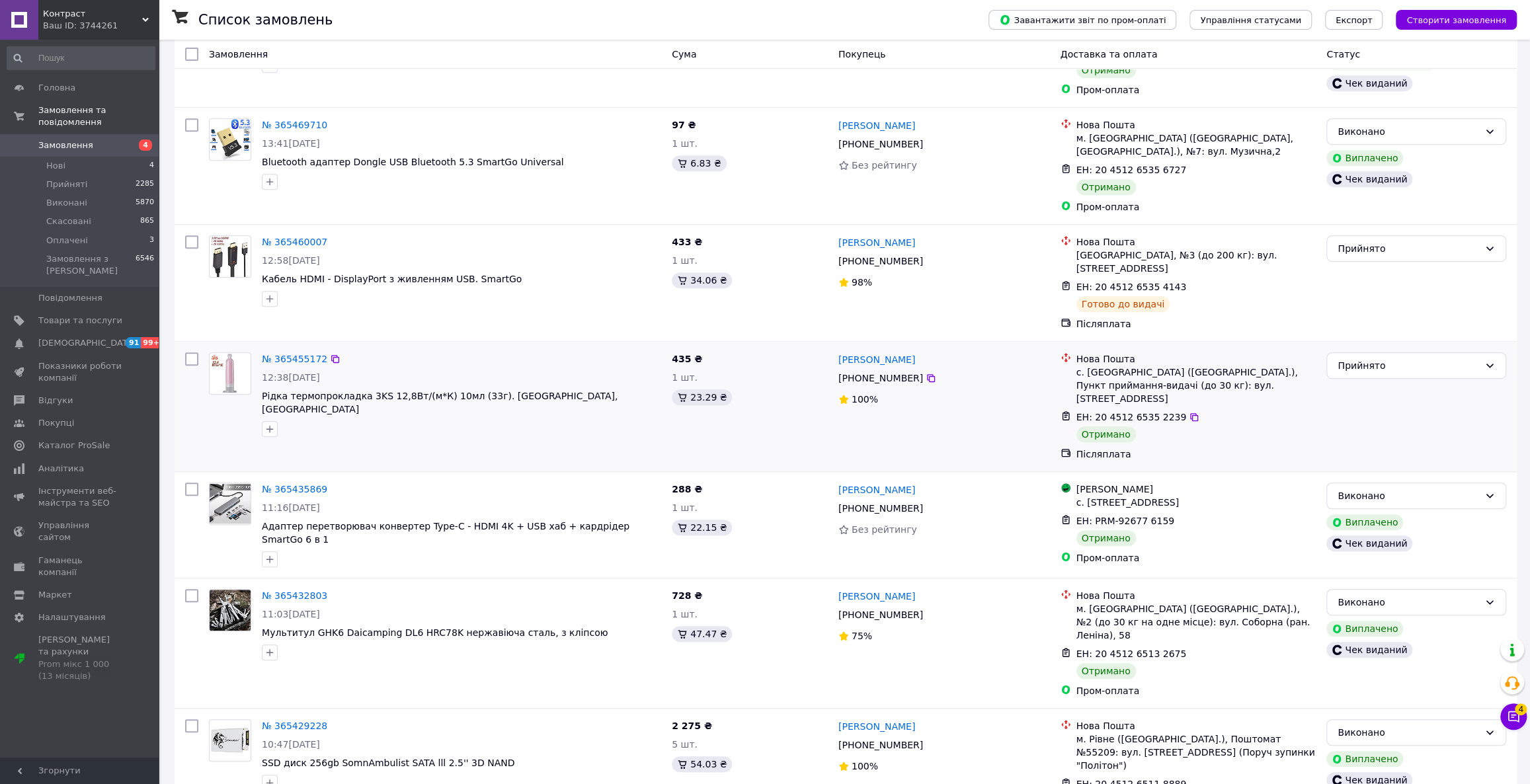
scroll to position [481, 0]
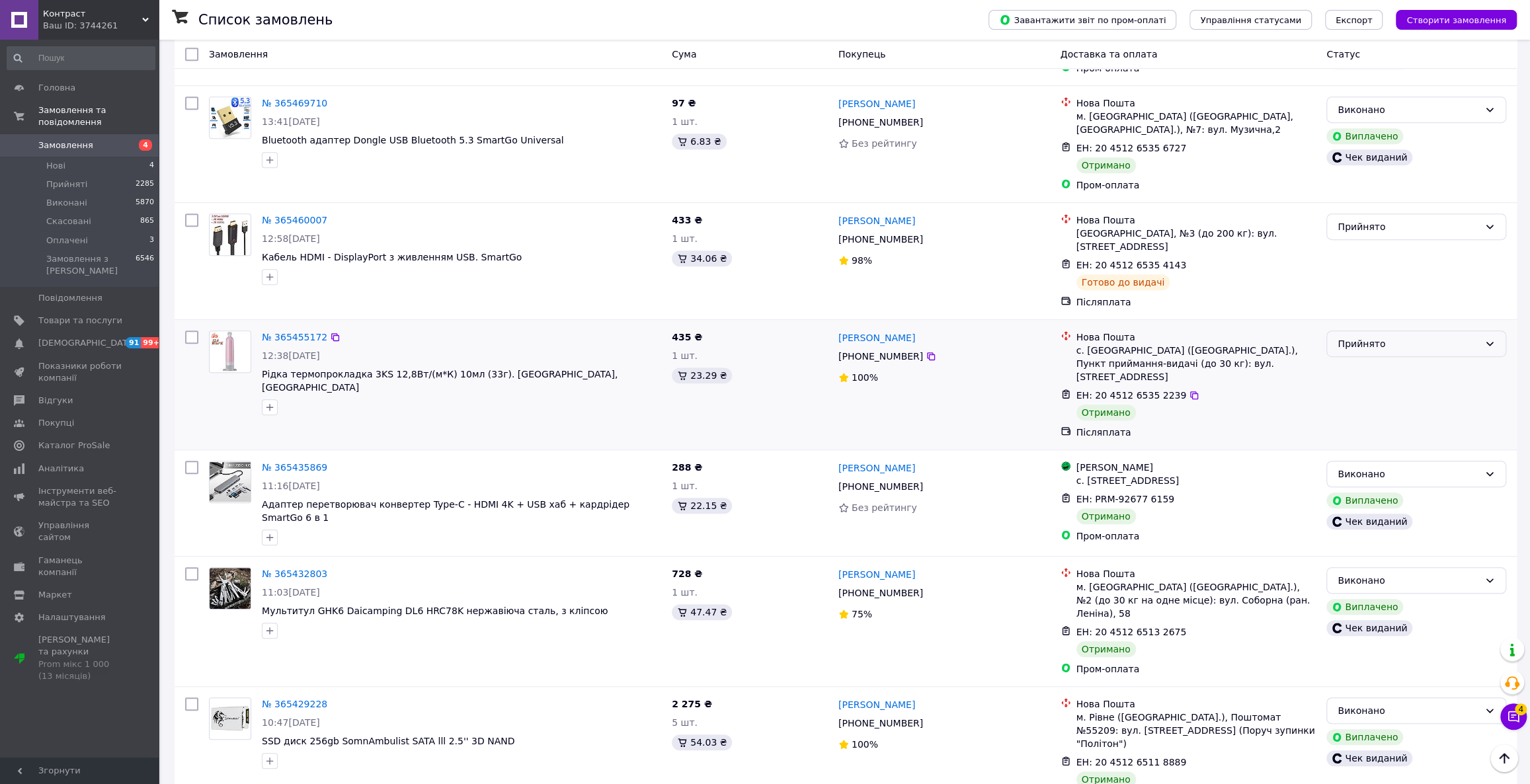
click at [1406, 336] on div "Прийнято" at bounding box center [1408, 343] width 141 height 15
click at [1416, 350] on li "Виконано" at bounding box center [1416, 358] width 178 height 24
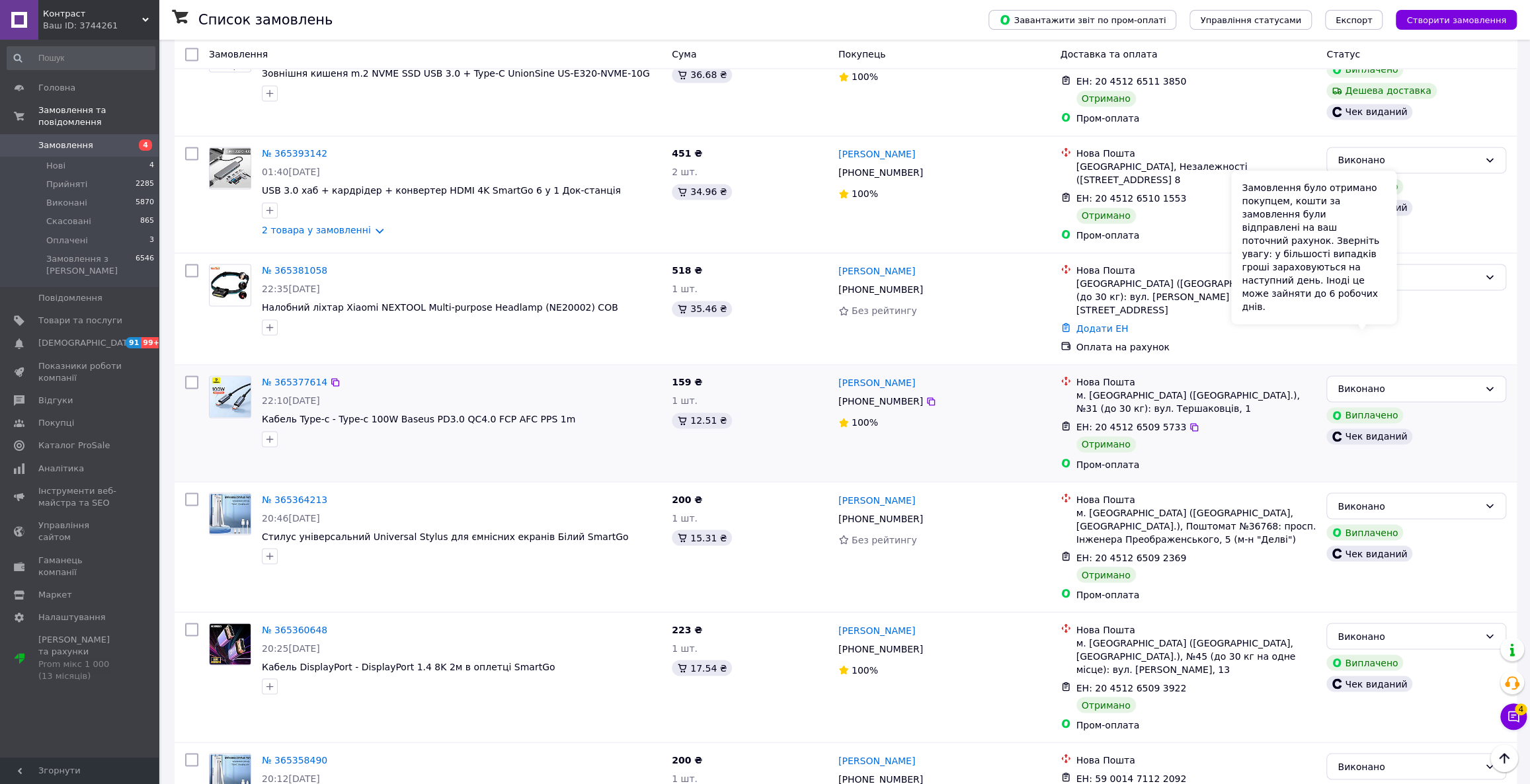
scroll to position [1653, 0]
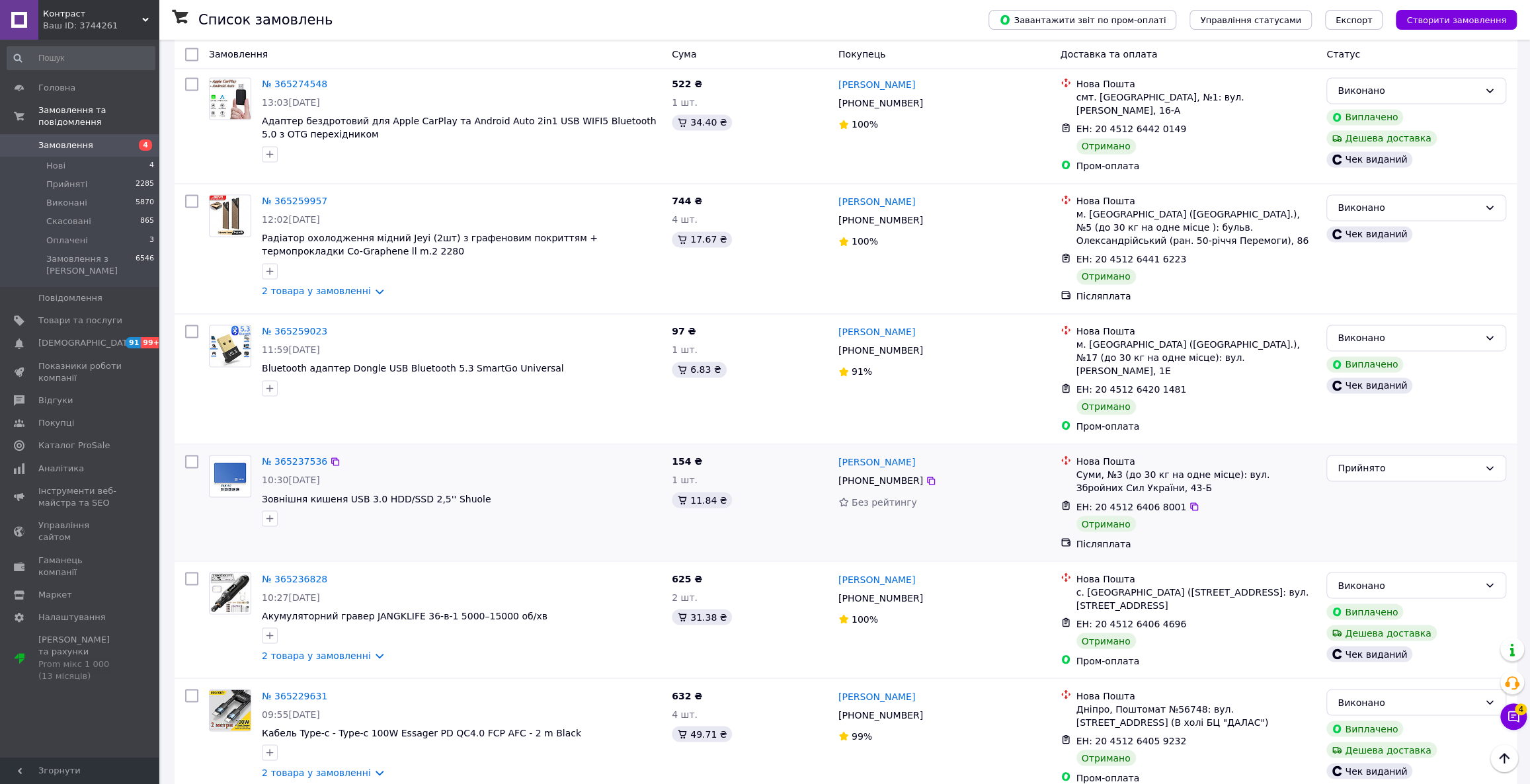
scroll to position [1622, 0]
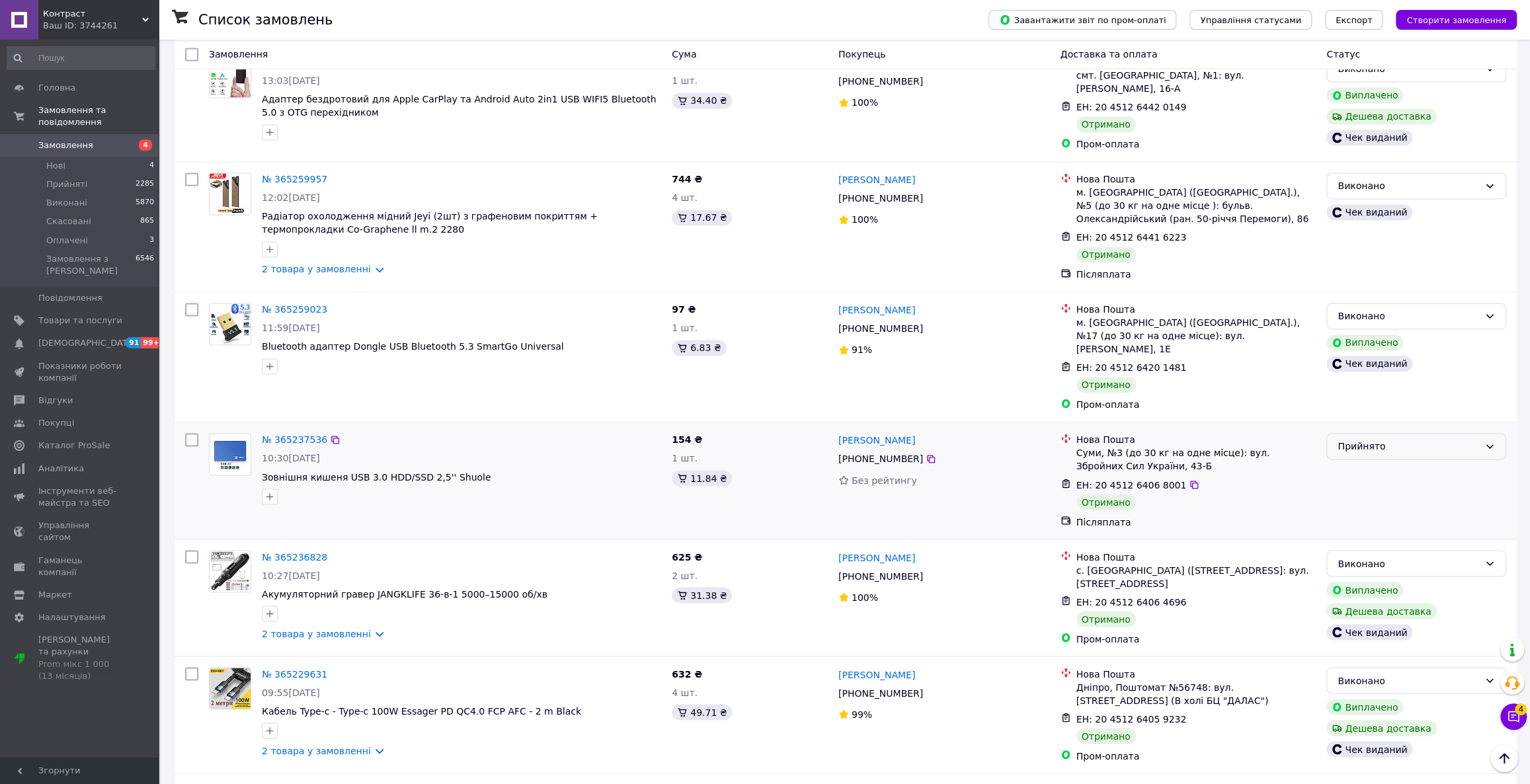
click at [1345, 439] on div "Прийнято" at bounding box center [1408, 446] width 141 height 15
click at [1362, 394] on li "Виконано" at bounding box center [1416, 394] width 178 height 24
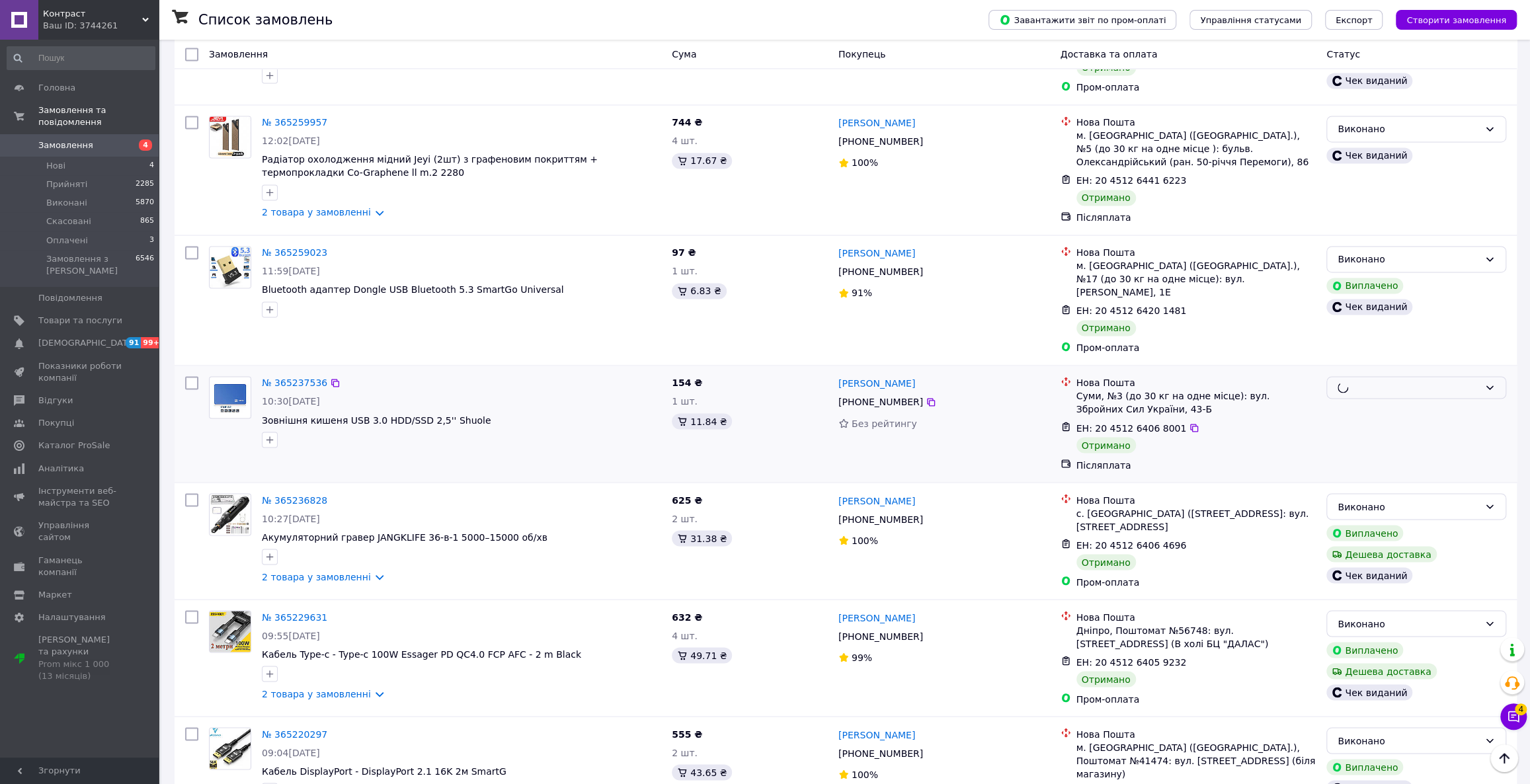
scroll to position [1698, 0]
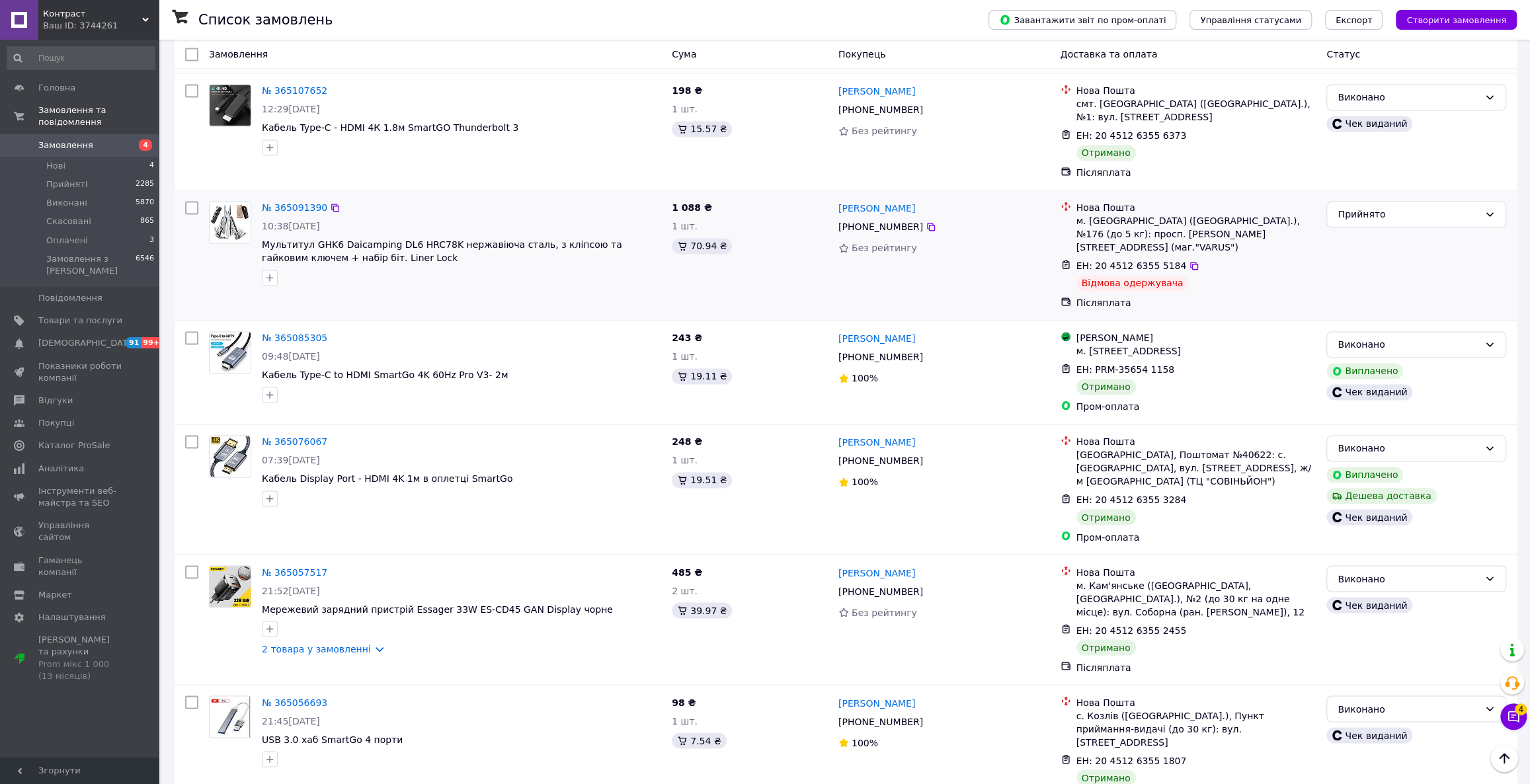
scroll to position [1677, 0]
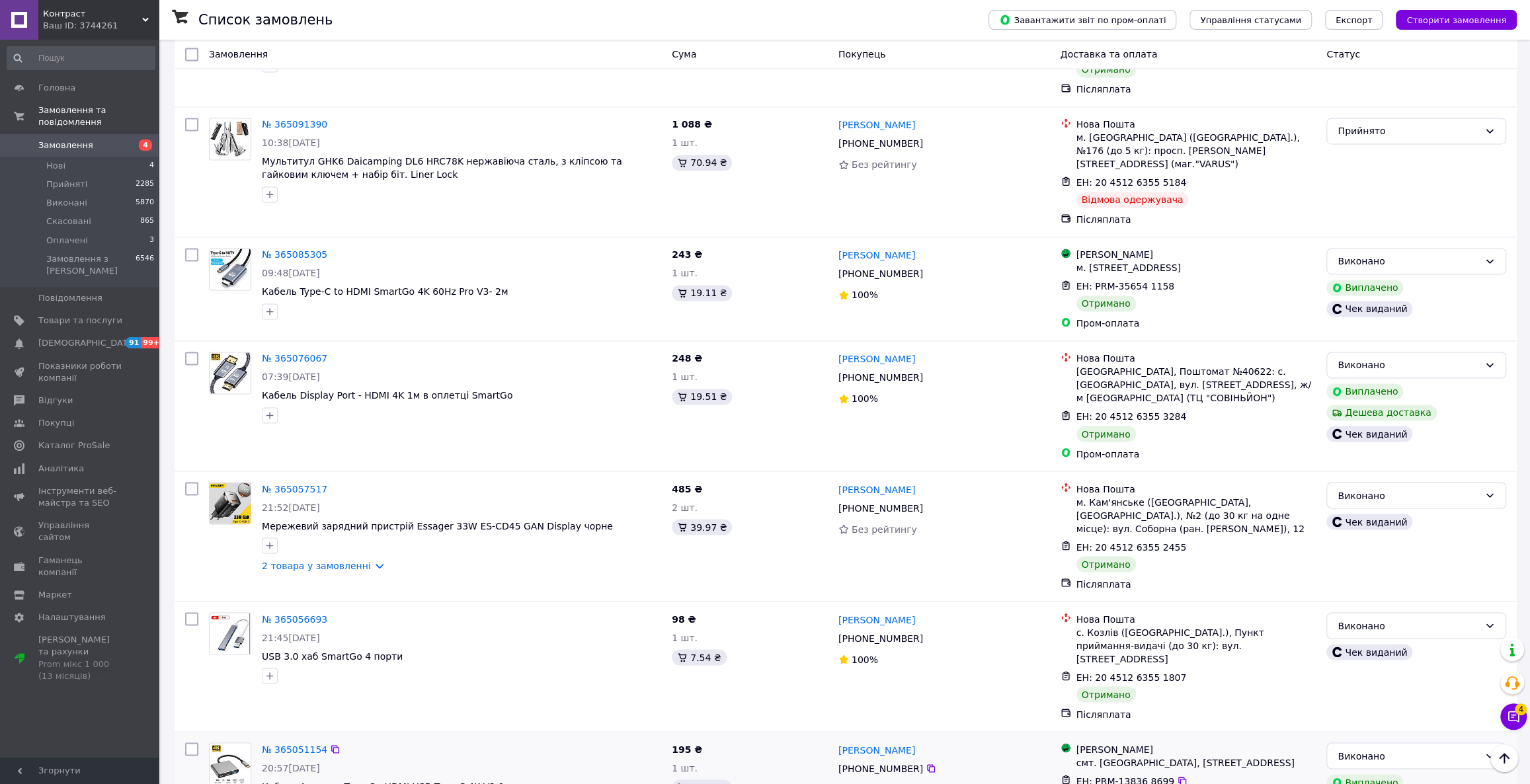
drag, startPoint x: 262, startPoint y: 760, endPoint x: 290, endPoint y: 710, distance: 57.3
